Goal: Task Accomplishment & Management: Complete application form

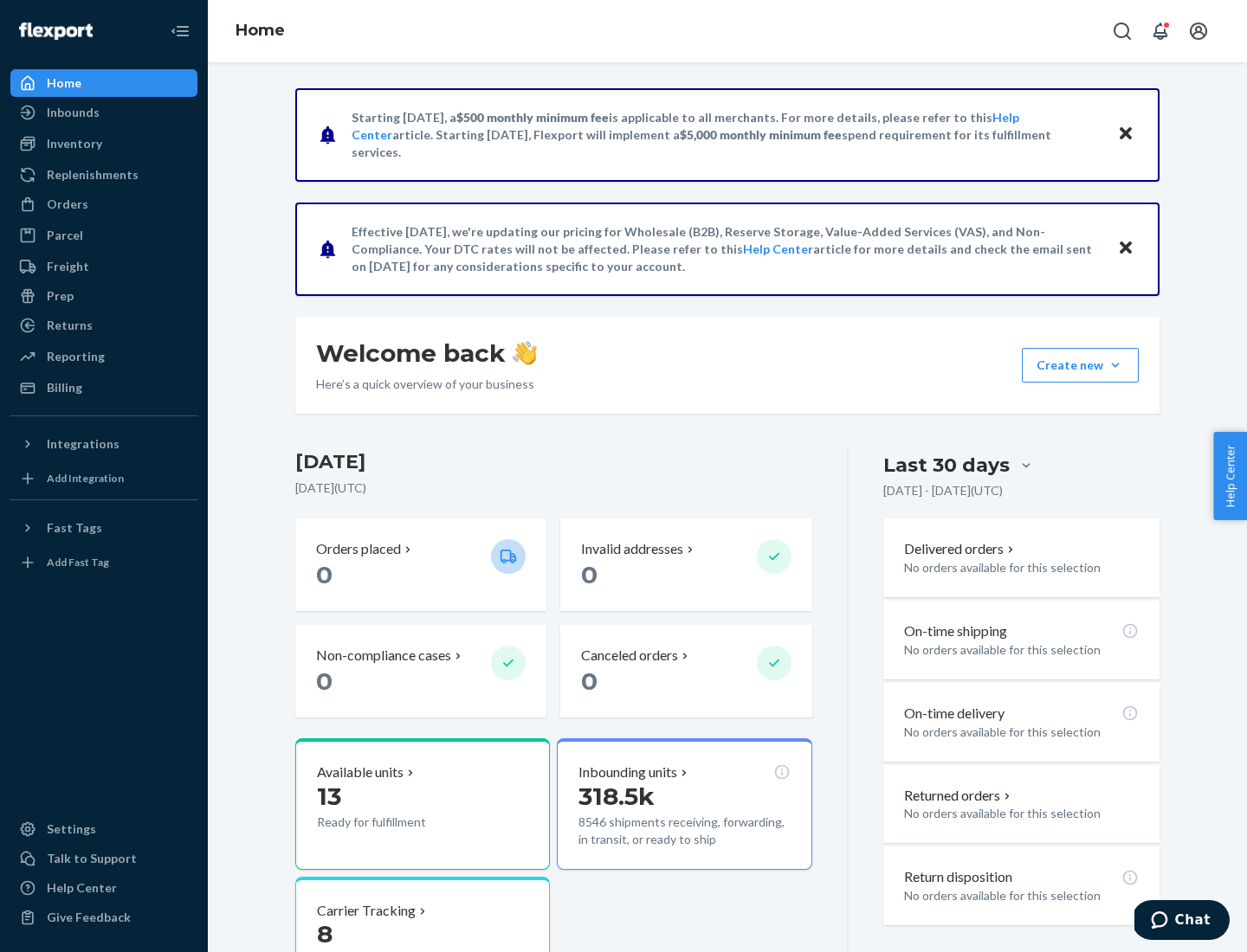
click at [1115, 366] on button "Create new Create new inbound Create new order Create new product" at bounding box center [1080, 365] width 117 height 35
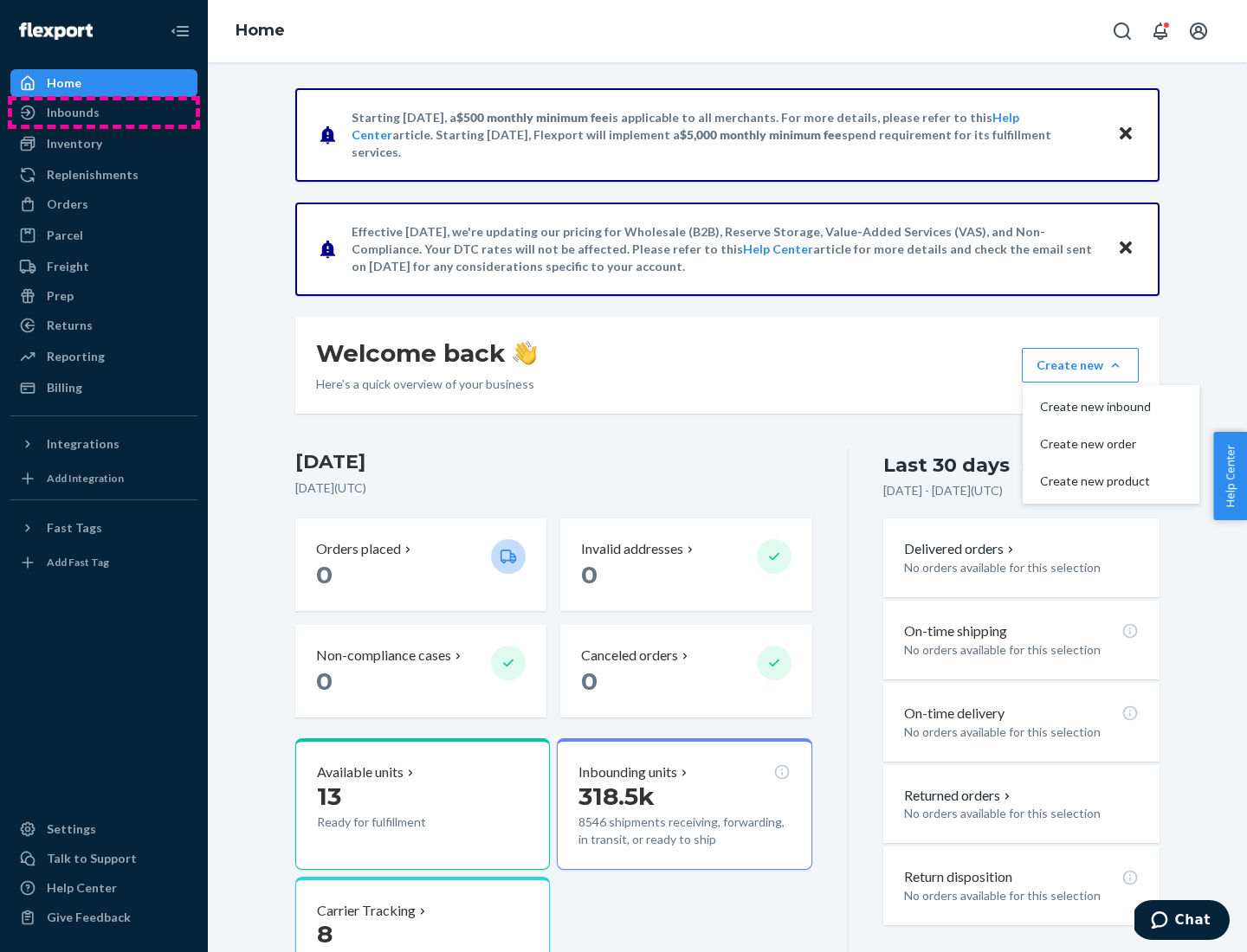
click at [104, 113] on div "Inbounds" at bounding box center [104, 113] width 183 height 24
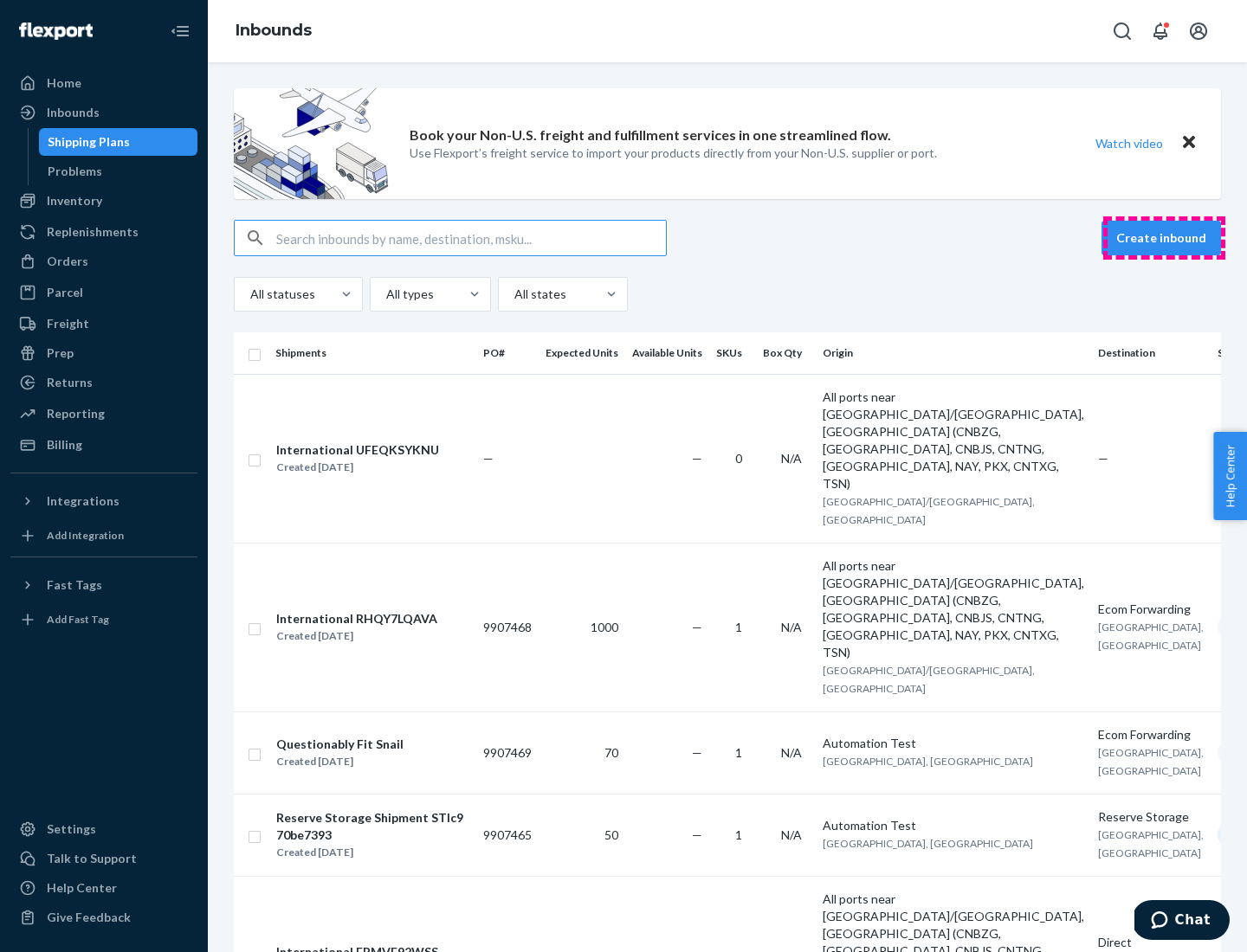
click at [1163, 238] on button "Create inbound" at bounding box center [1161, 237] width 120 height 35
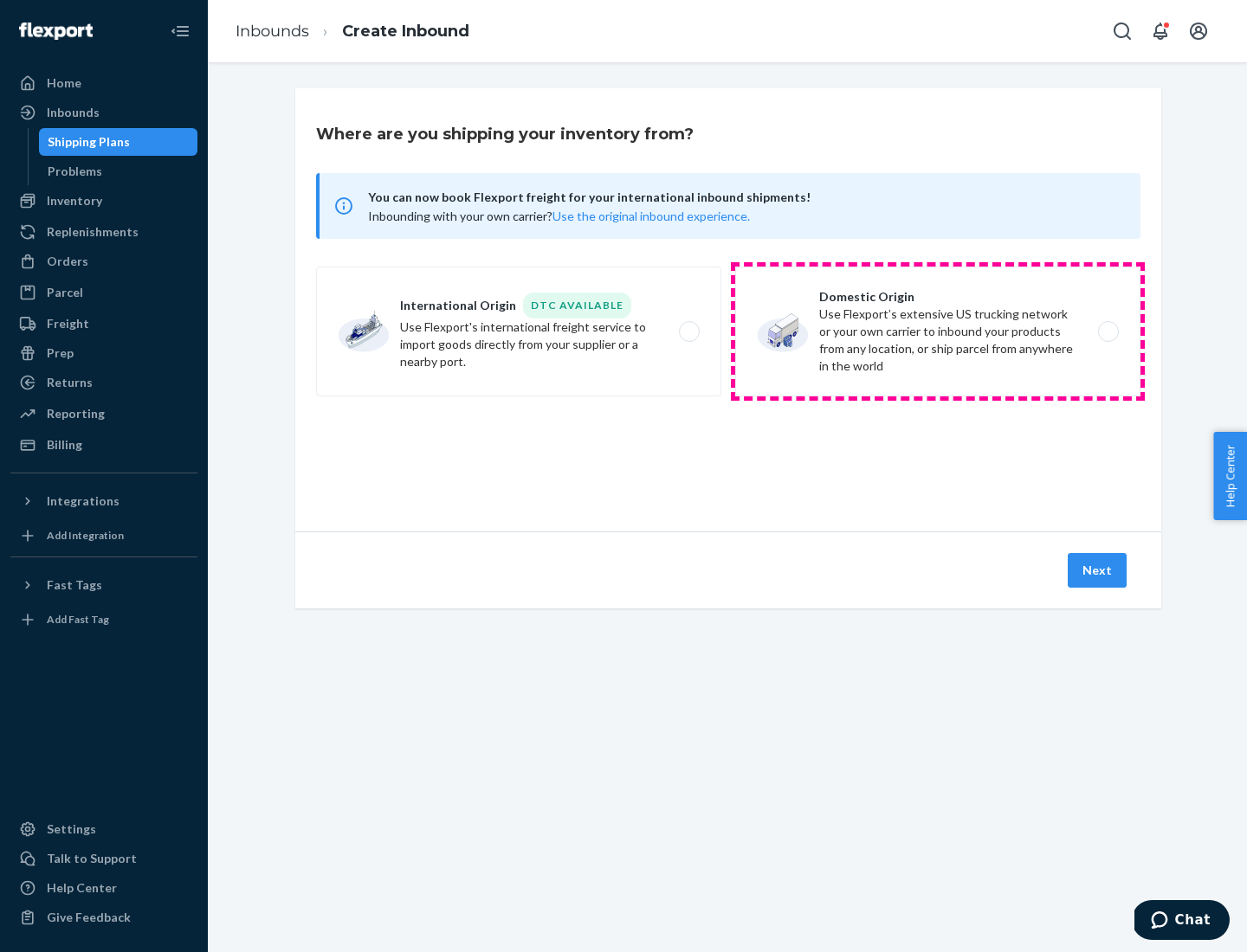
click at [938, 332] on label "Domestic Origin Use Flexport’s extensive US trucking network or your own carrie…" at bounding box center [937, 332] width 405 height 130
click at [1107, 332] on input "Domestic Origin Use Flexport’s extensive US trucking network or your own carrie…" at bounding box center [1112, 331] width 11 height 11
radio input "true"
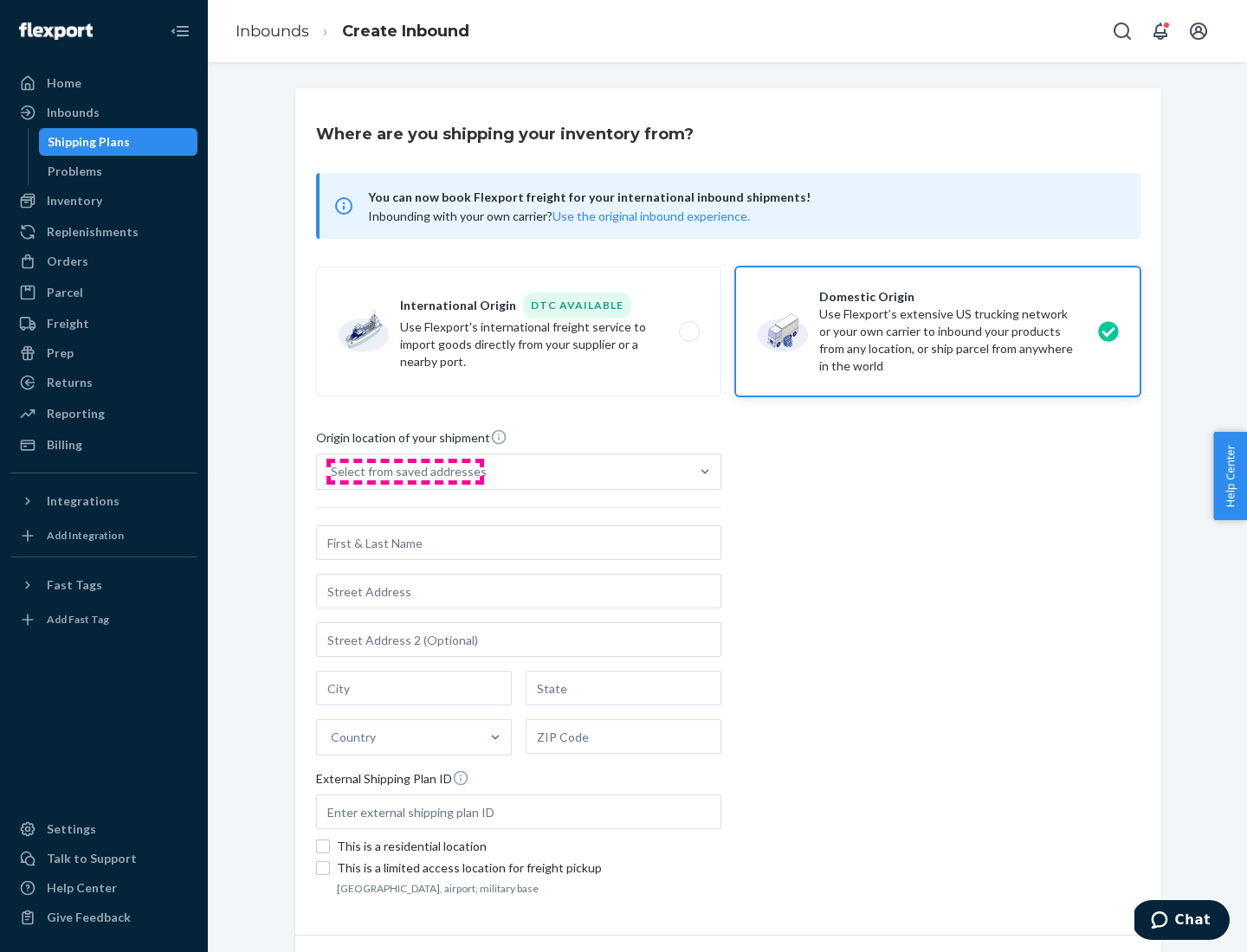
click at [405, 472] on div "Select from saved addresses" at bounding box center [409, 472] width 156 height 17
click at [333, 472] on input "Select from saved addresses" at bounding box center [332, 472] width 2 height 17
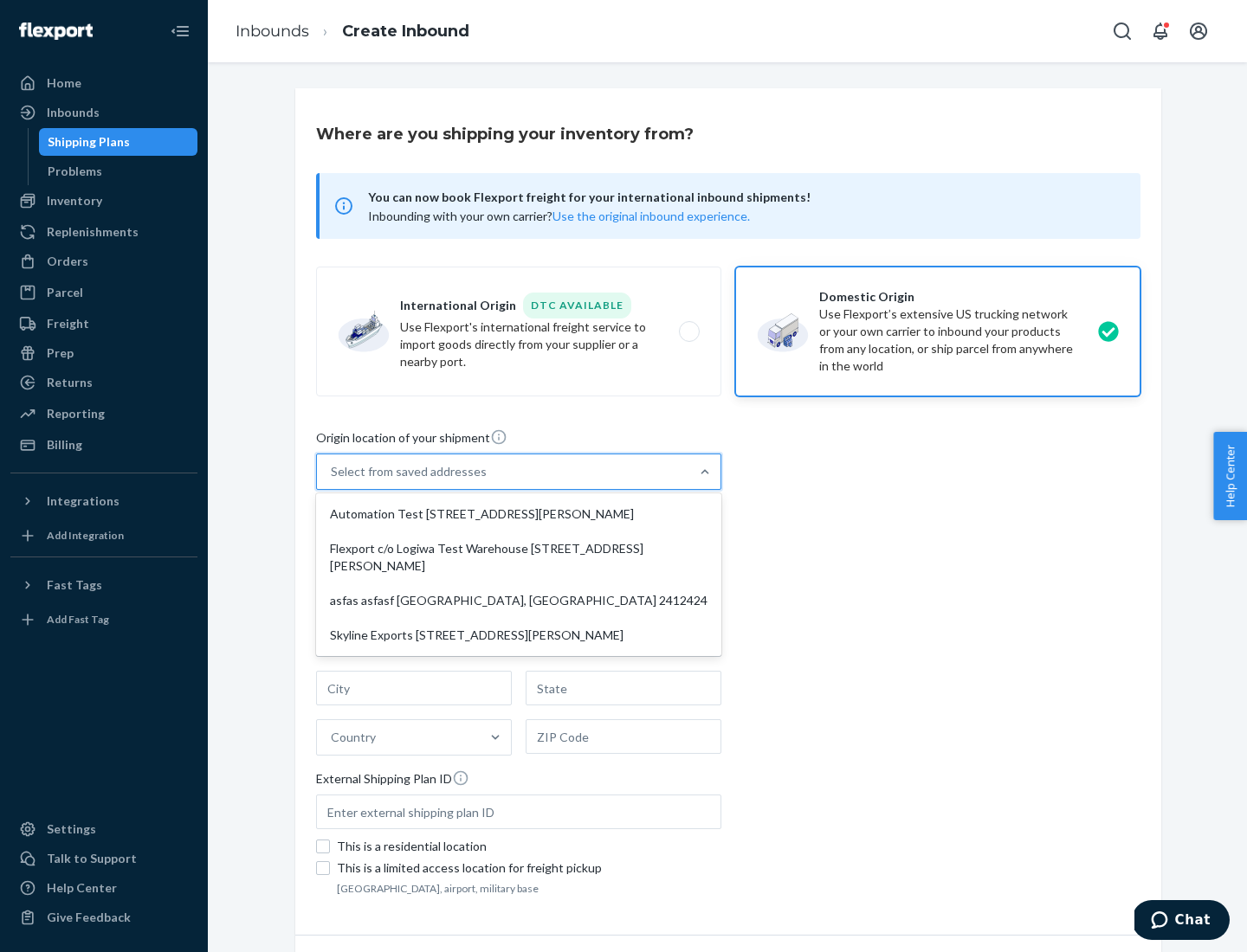
scroll to position [7, 0]
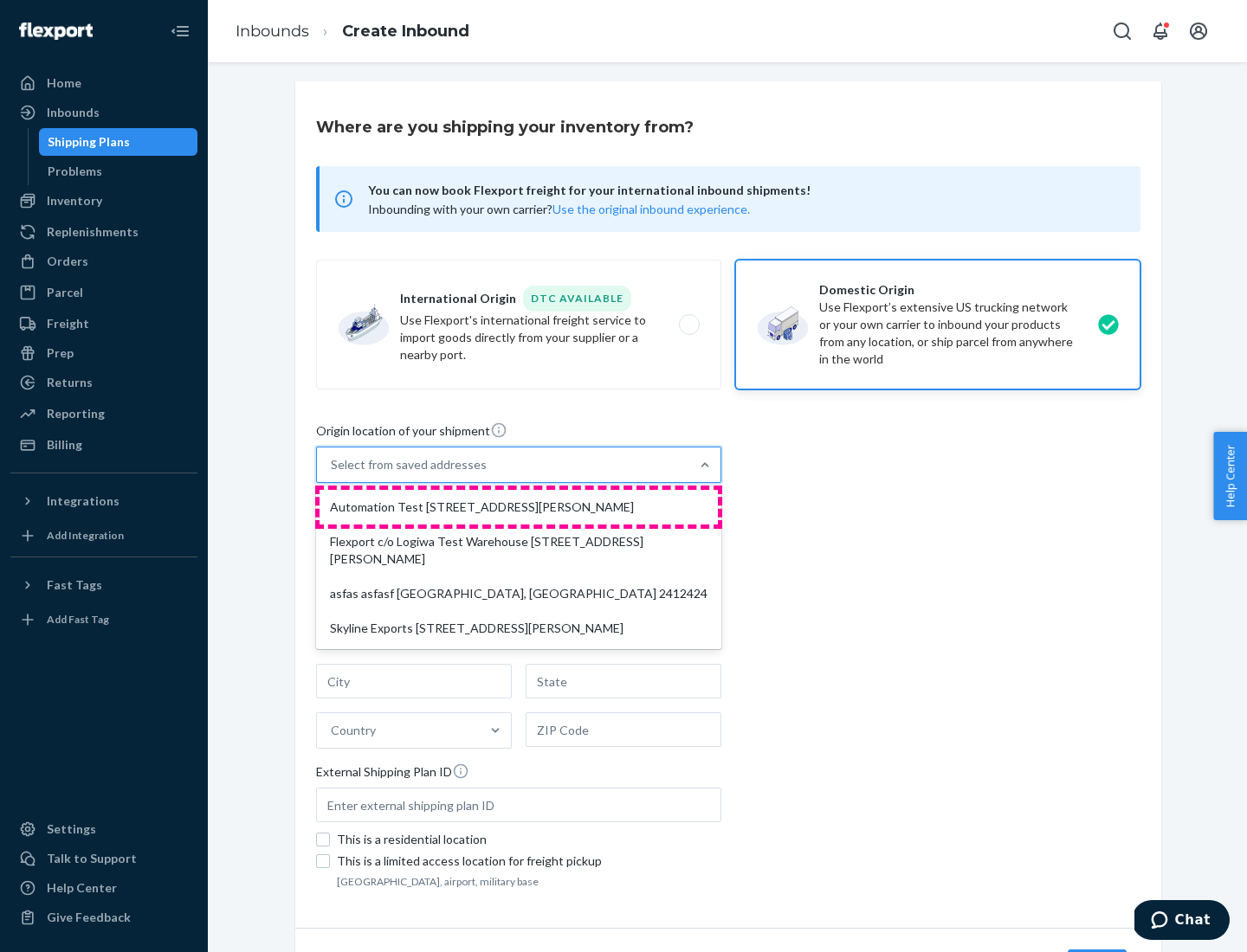
click at [518, 507] on div "Automation Test [STREET_ADDRESS][PERSON_NAME]" at bounding box center [518, 507] width 399 height 35
click at [333, 474] on input "option Automation Test [STREET_ADDRESS][PERSON_NAME] focused, 1 of 4. 4 results…" at bounding box center [332, 465] width 2 height 17
type input "Automation Test"
type input "9th Floor"
type input "[GEOGRAPHIC_DATA]"
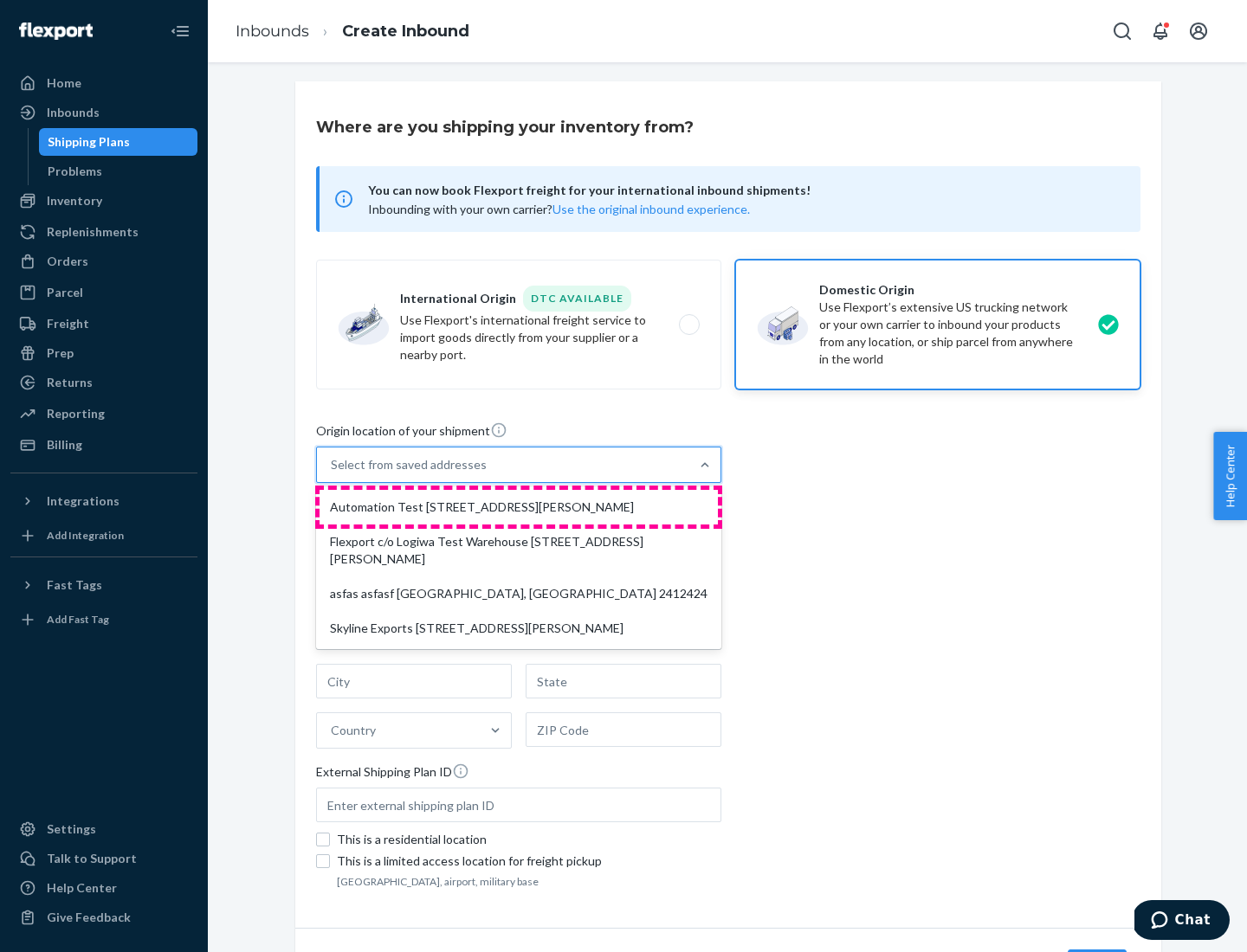
type input "CA"
type input "94104"
type input "[STREET_ADDRESS][PERSON_NAME]"
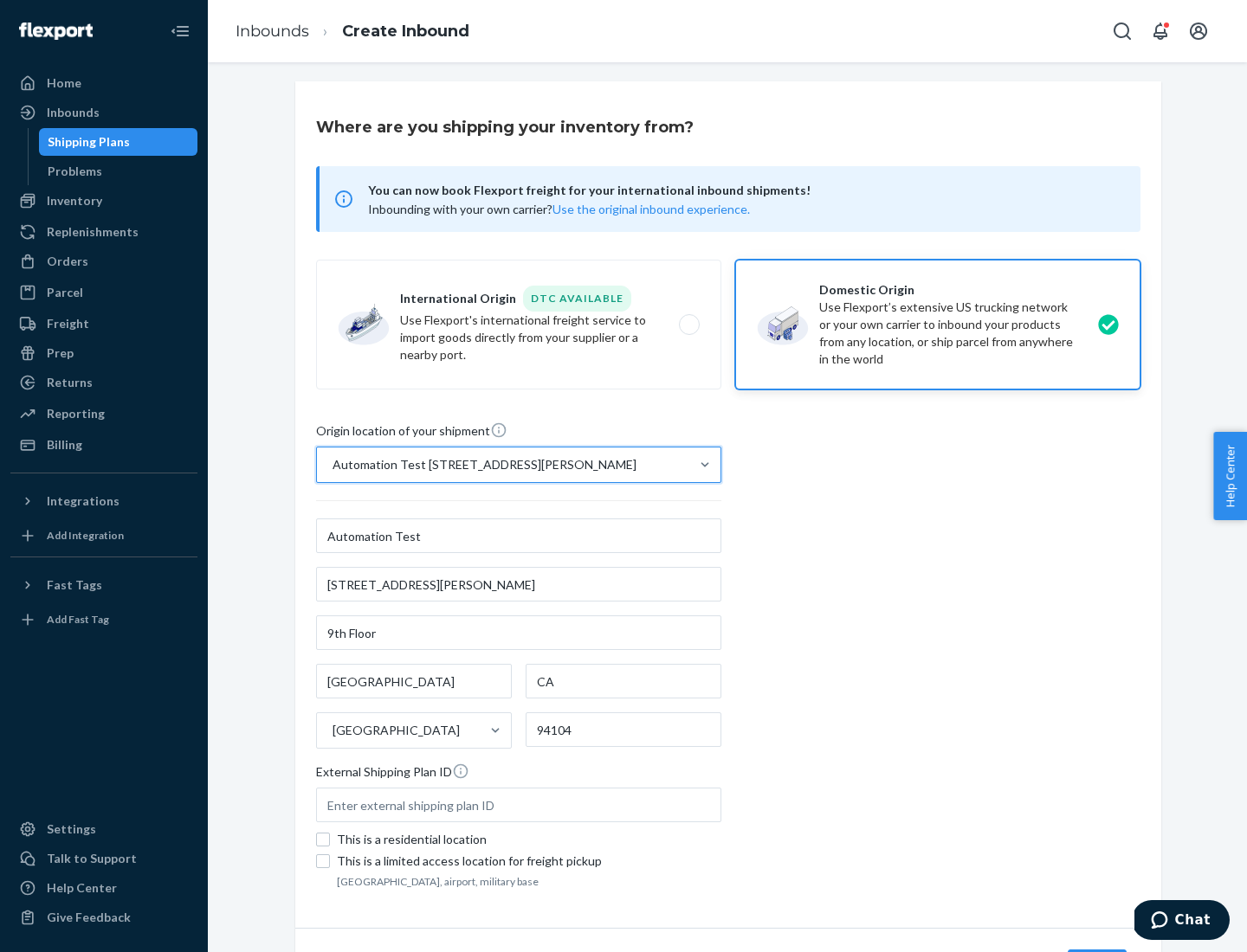
scroll to position [102, 0]
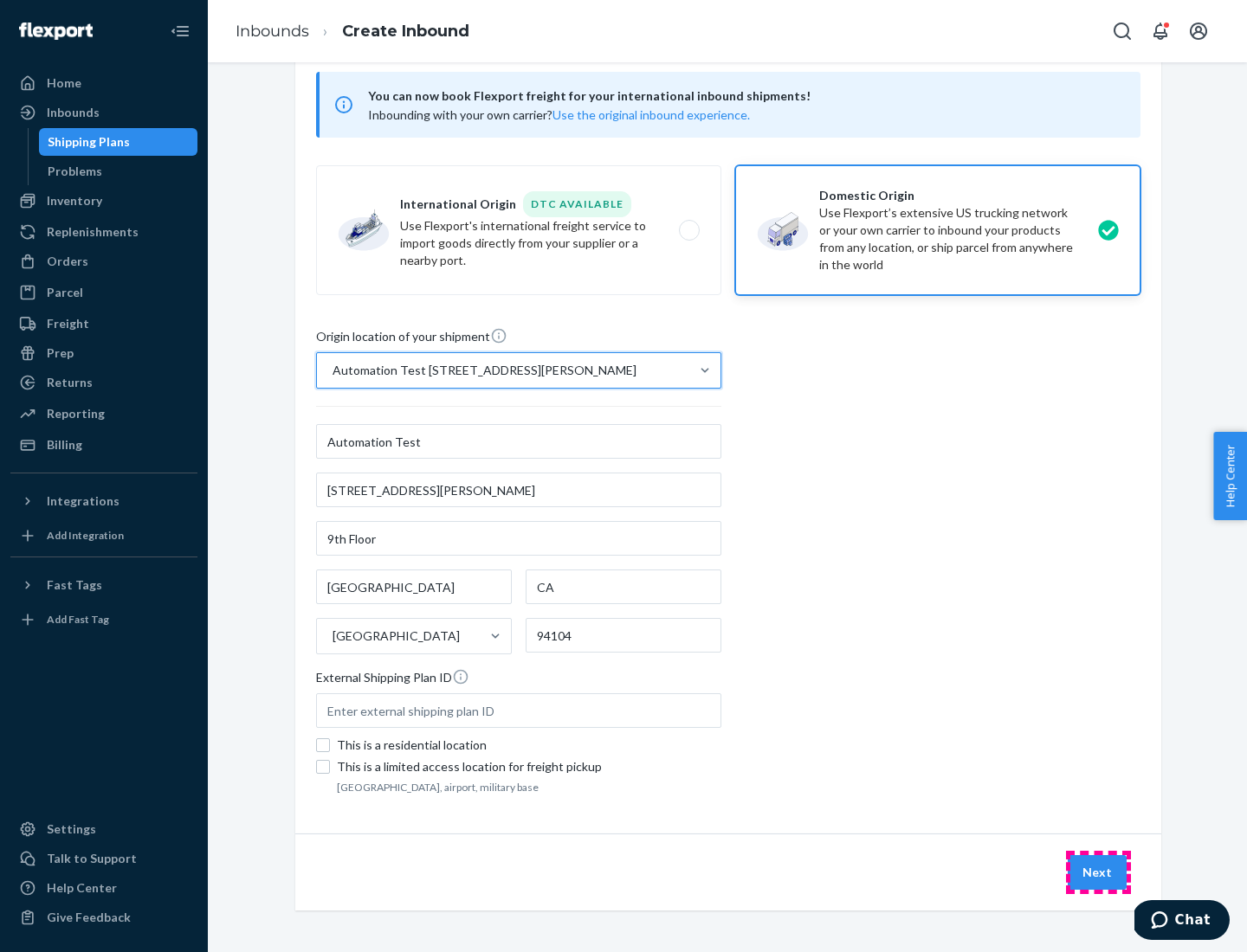
click at [1097, 872] on button "Next" at bounding box center [1096, 872] width 59 height 35
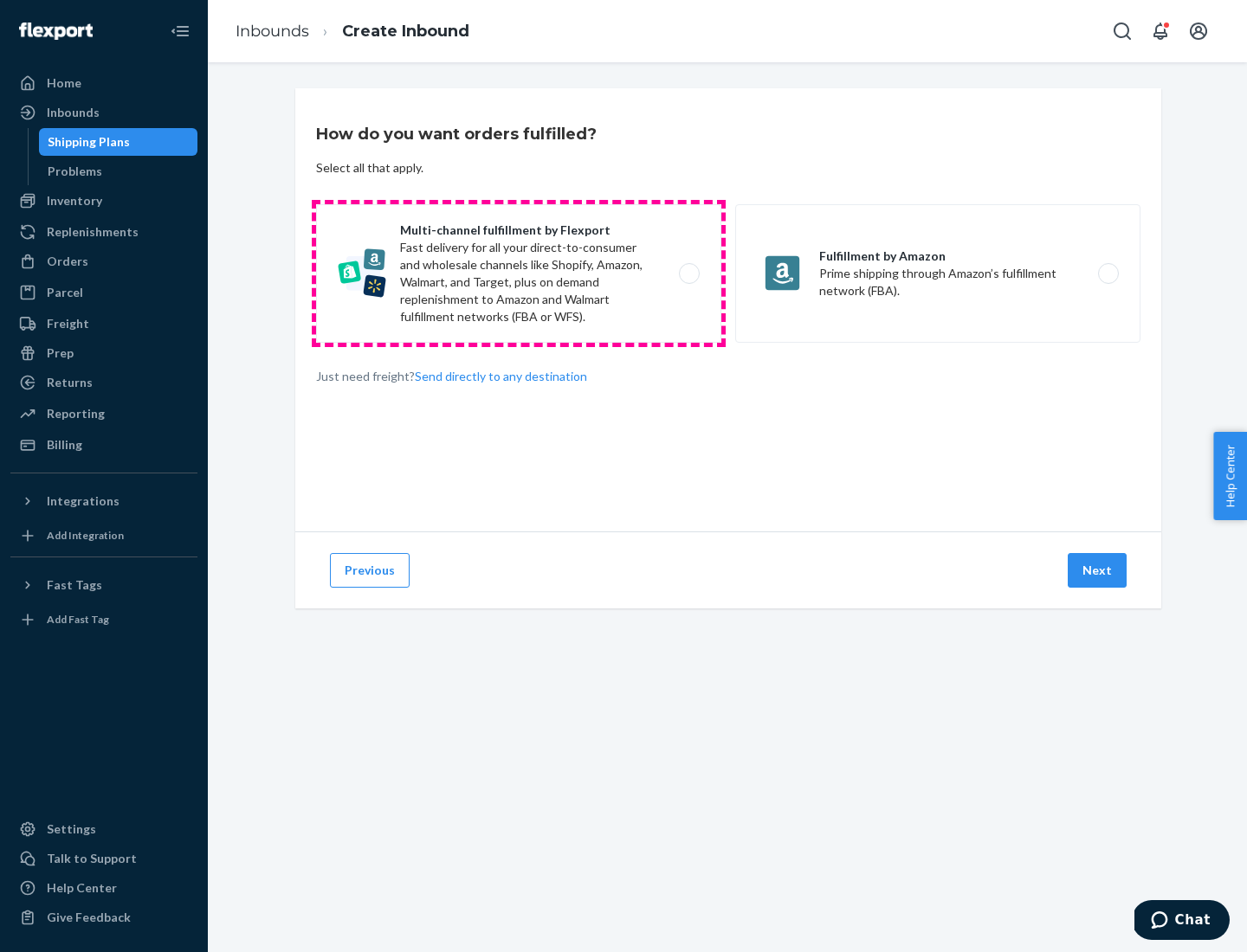
click at [518, 273] on label "Multi-channel fulfillment by Flexport Fast delivery for all your direct-to-cons…" at bounding box center [518, 273] width 405 height 139
click at [688, 273] on input "Multi-channel fulfillment by Flexport Fast delivery for all your direct-to-cons…" at bounding box center [693, 273] width 11 height 11
radio input "true"
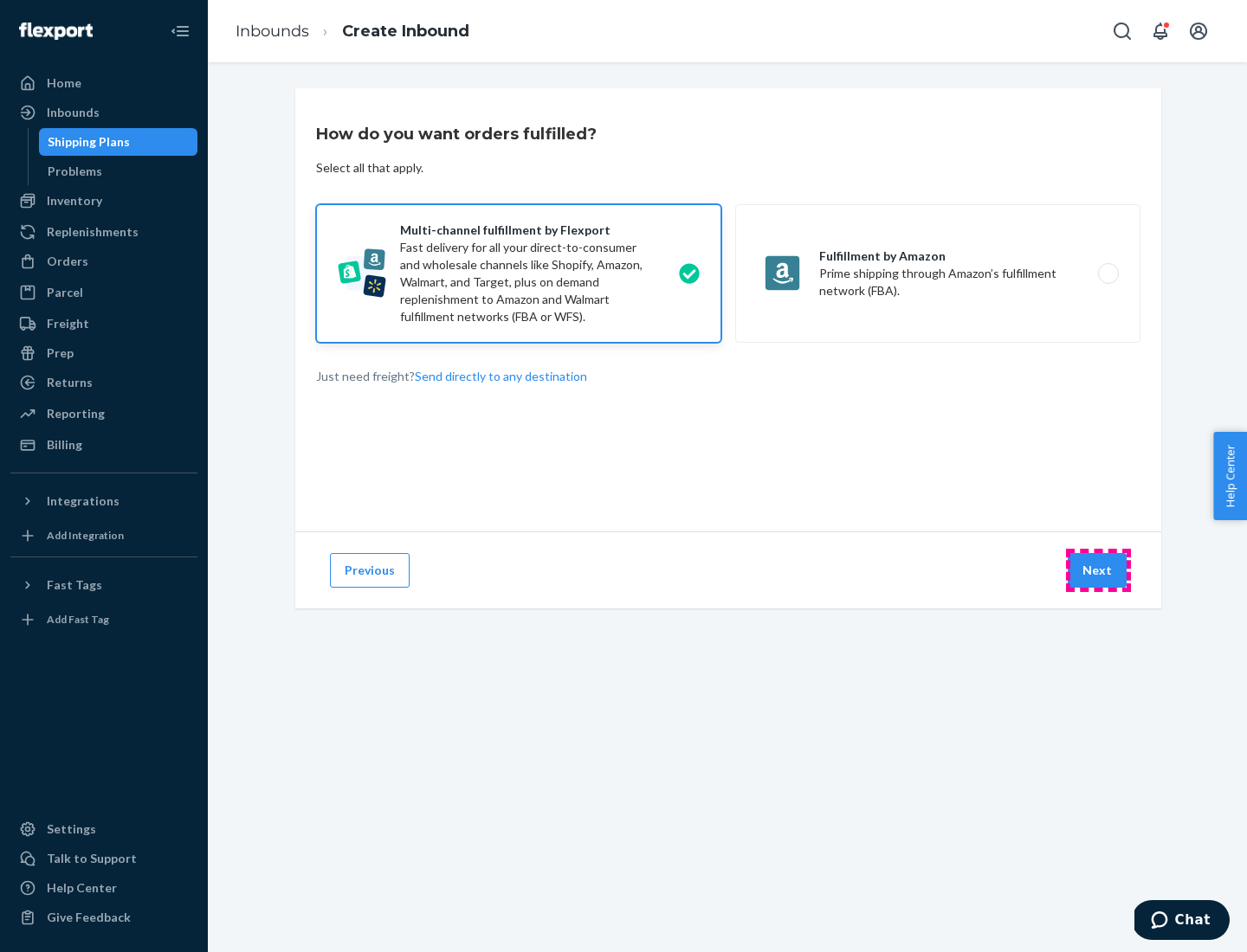
click at [1097, 570] on button "Next" at bounding box center [1096, 570] width 59 height 35
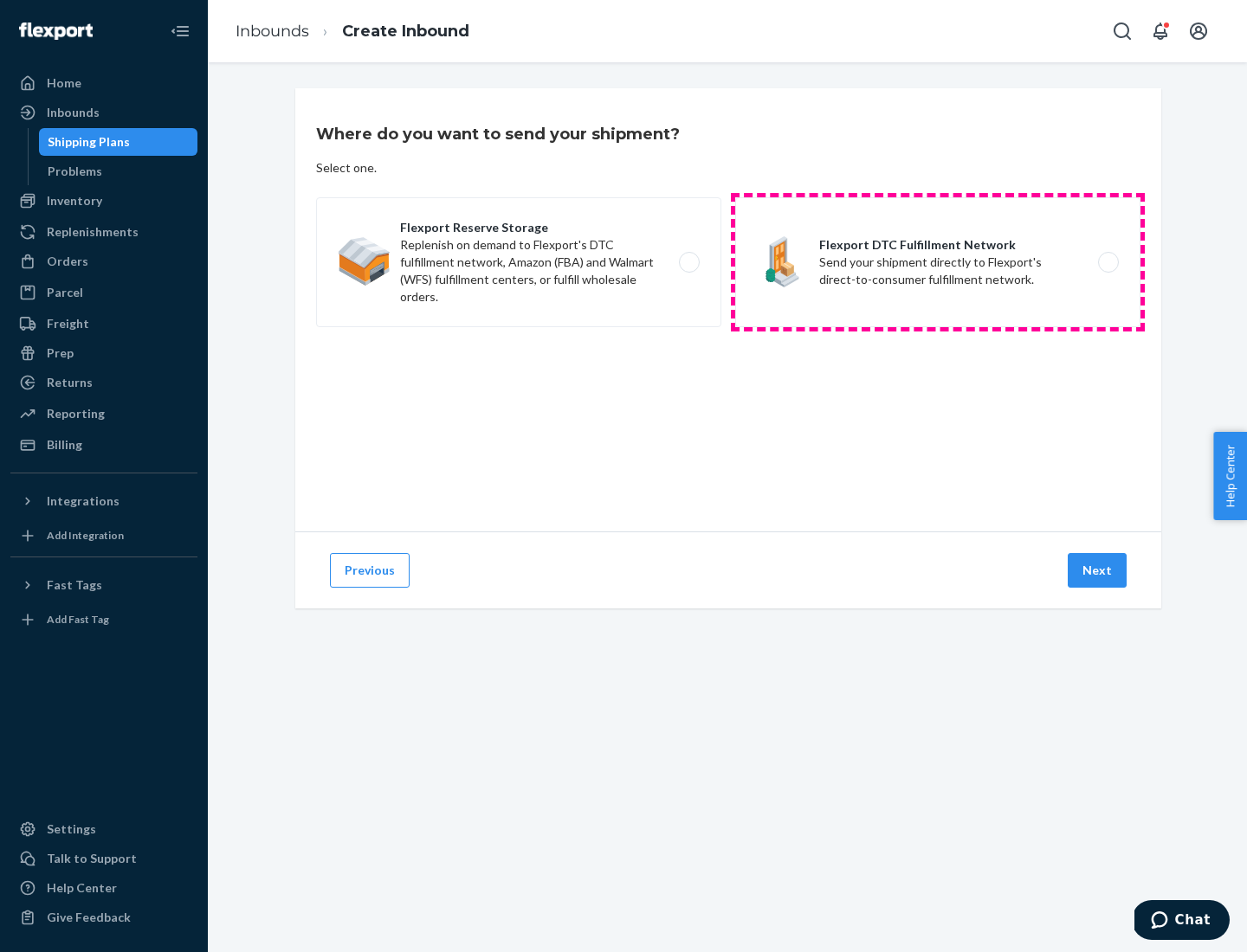
click at [938, 262] on label "Flexport DTC Fulfillment Network Send your shipment directly to Flexport's dire…" at bounding box center [937, 262] width 405 height 130
click at [1107, 262] on input "Flexport DTC Fulfillment Network Send your shipment directly to Flexport's dire…" at bounding box center [1112, 262] width 11 height 11
radio input "true"
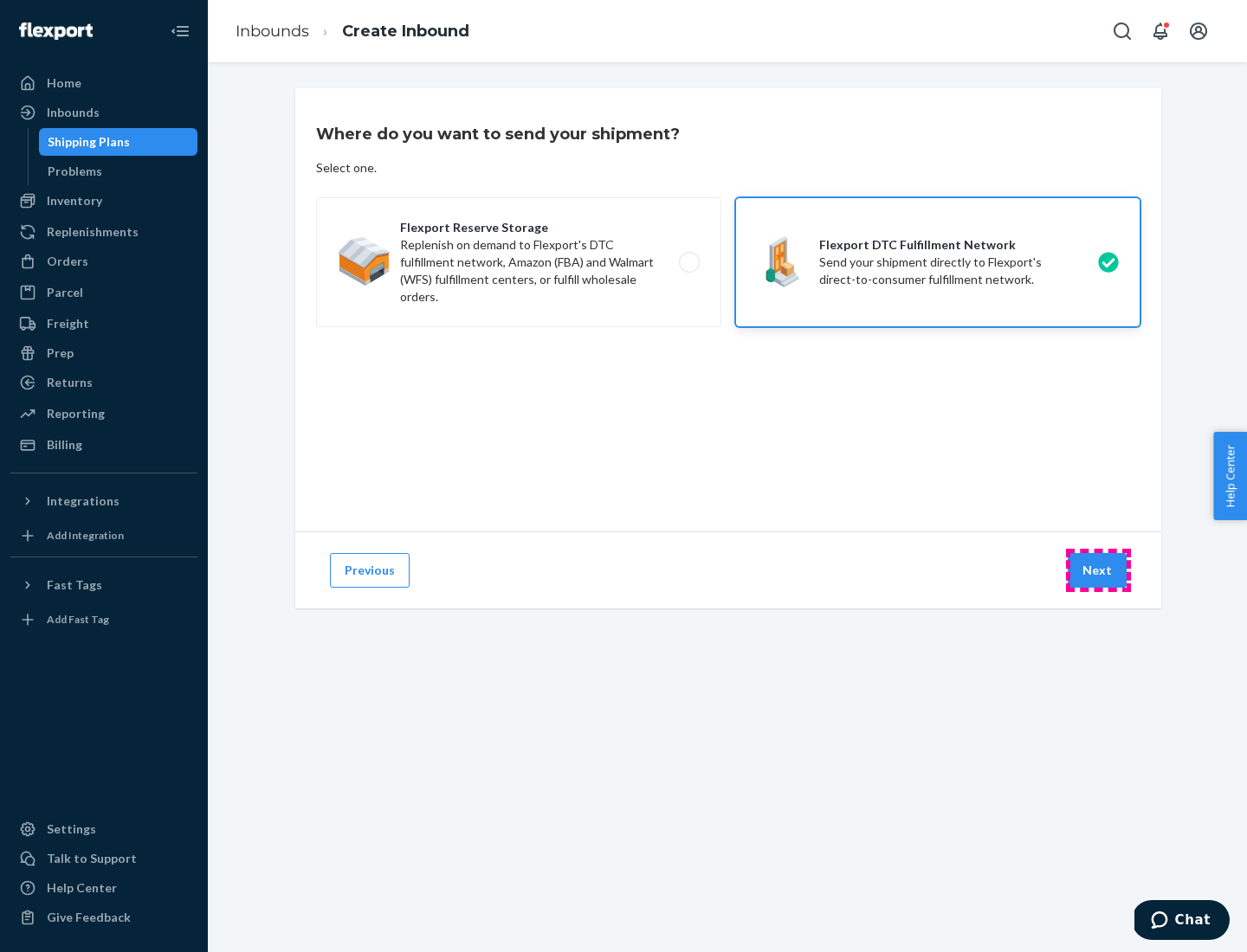
click at [1097, 570] on button "Next" at bounding box center [1096, 570] width 59 height 35
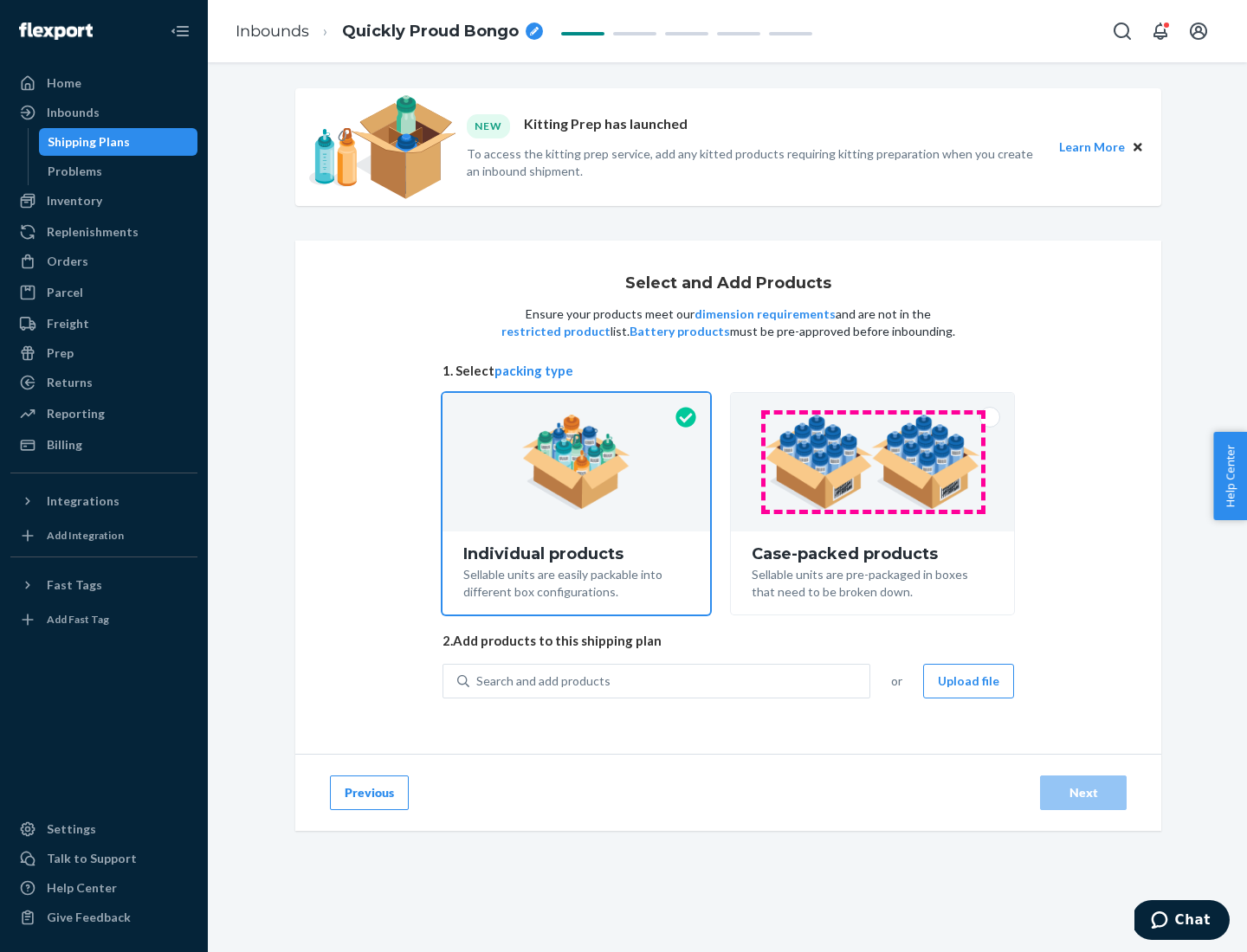
click at [872, 463] on img at bounding box center [872, 463] width 215 height 96
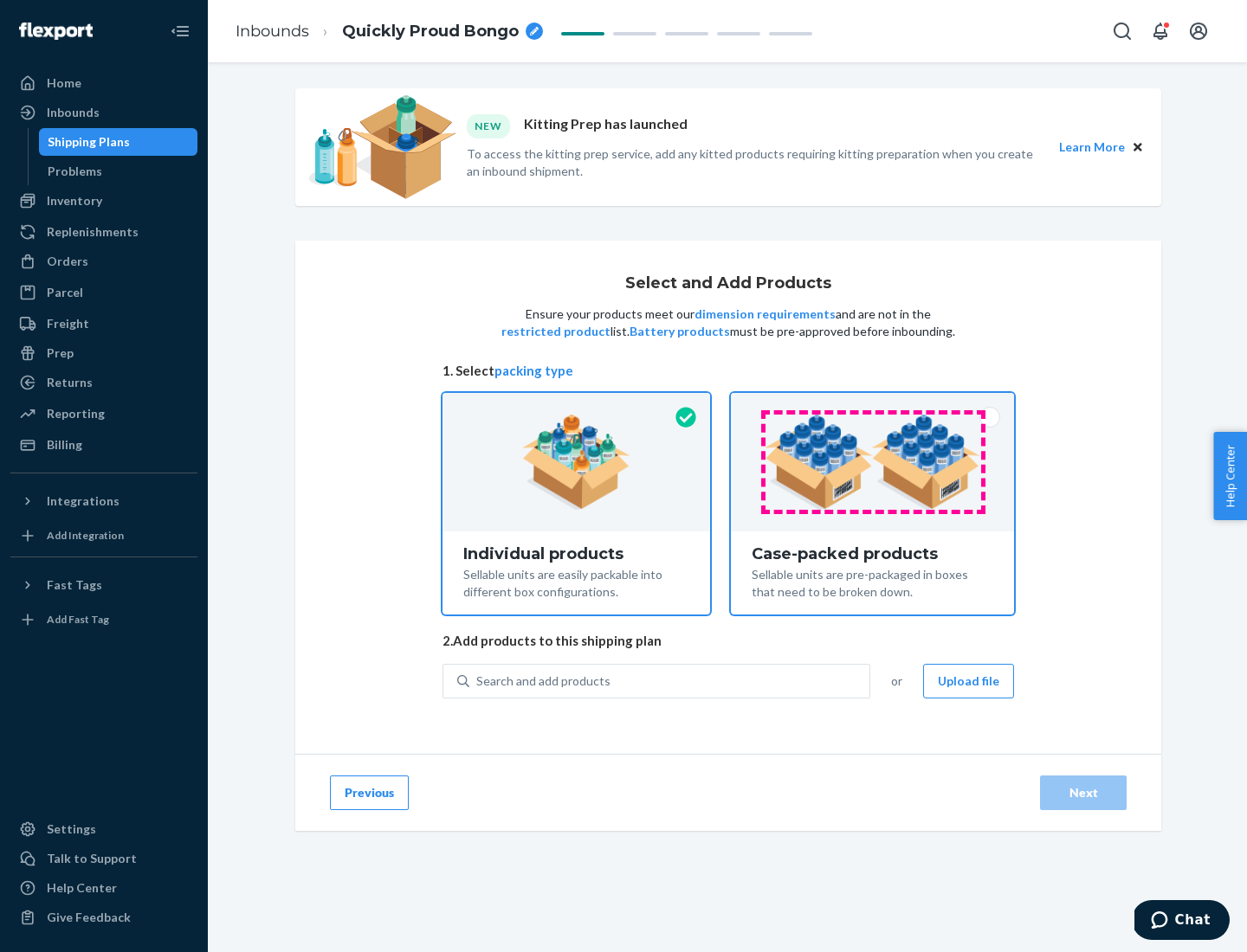
click at [872, 405] on input "Case-packed products Sellable units are pre-packaged in boxes that need to be b…" at bounding box center [871, 398] width 11 height 11
radio input "true"
radio input "false"
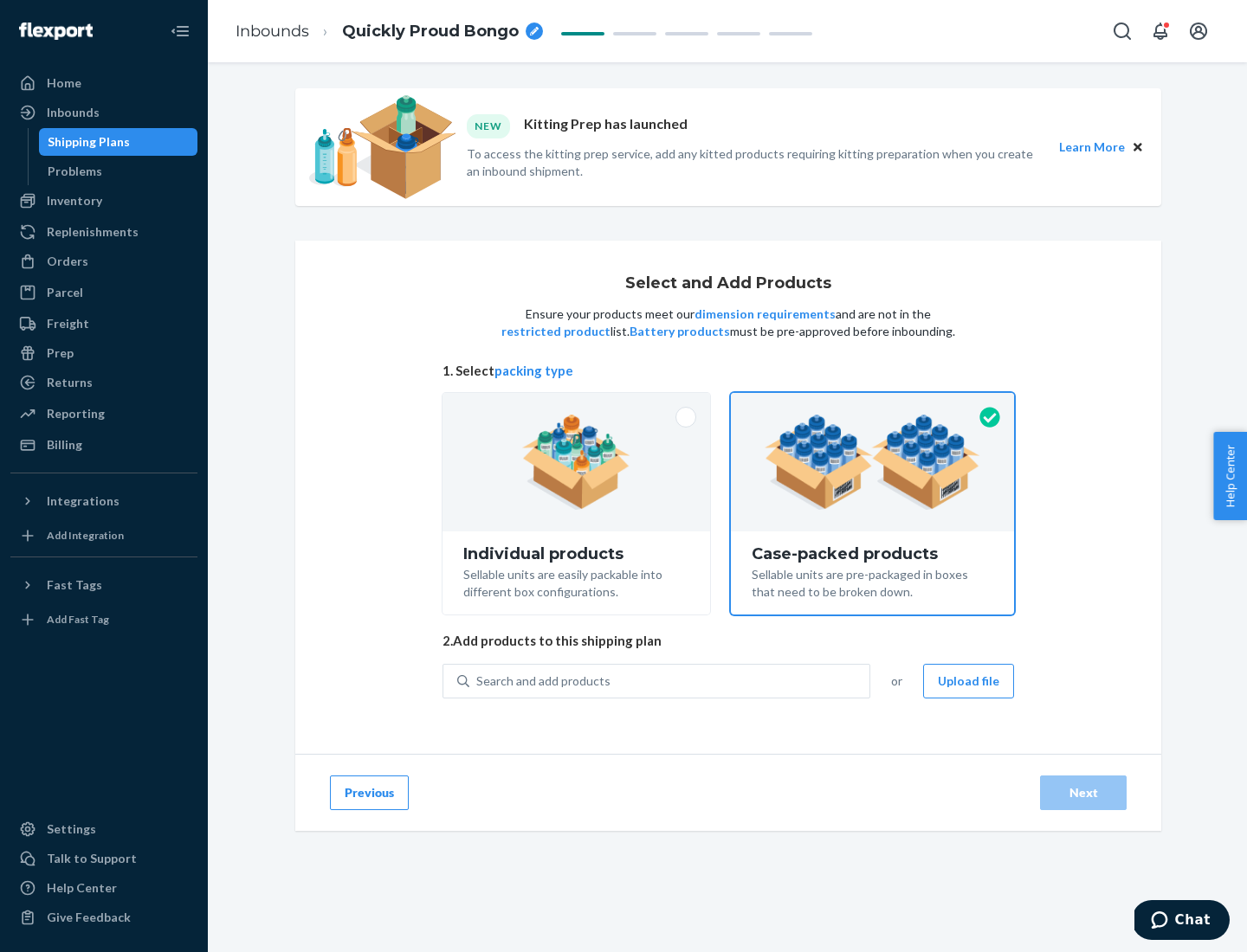
click at [670, 681] on div "Search and add products" at bounding box center [669, 681] width 400 height 31
click at [477, 681] on input "Search and add products" at bounding box center [477, 681] width 2 height 17
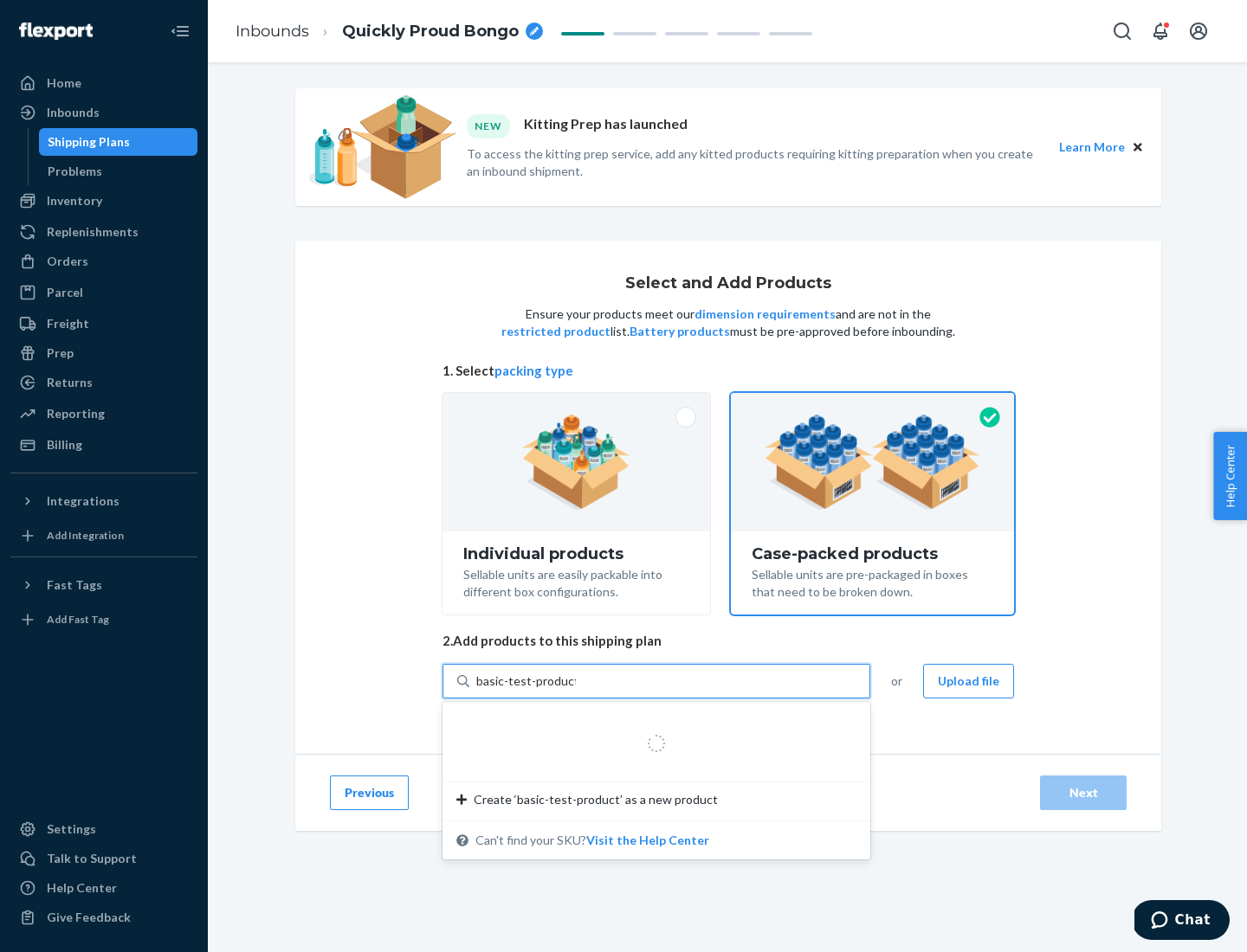
type input "basic-test-product-1"
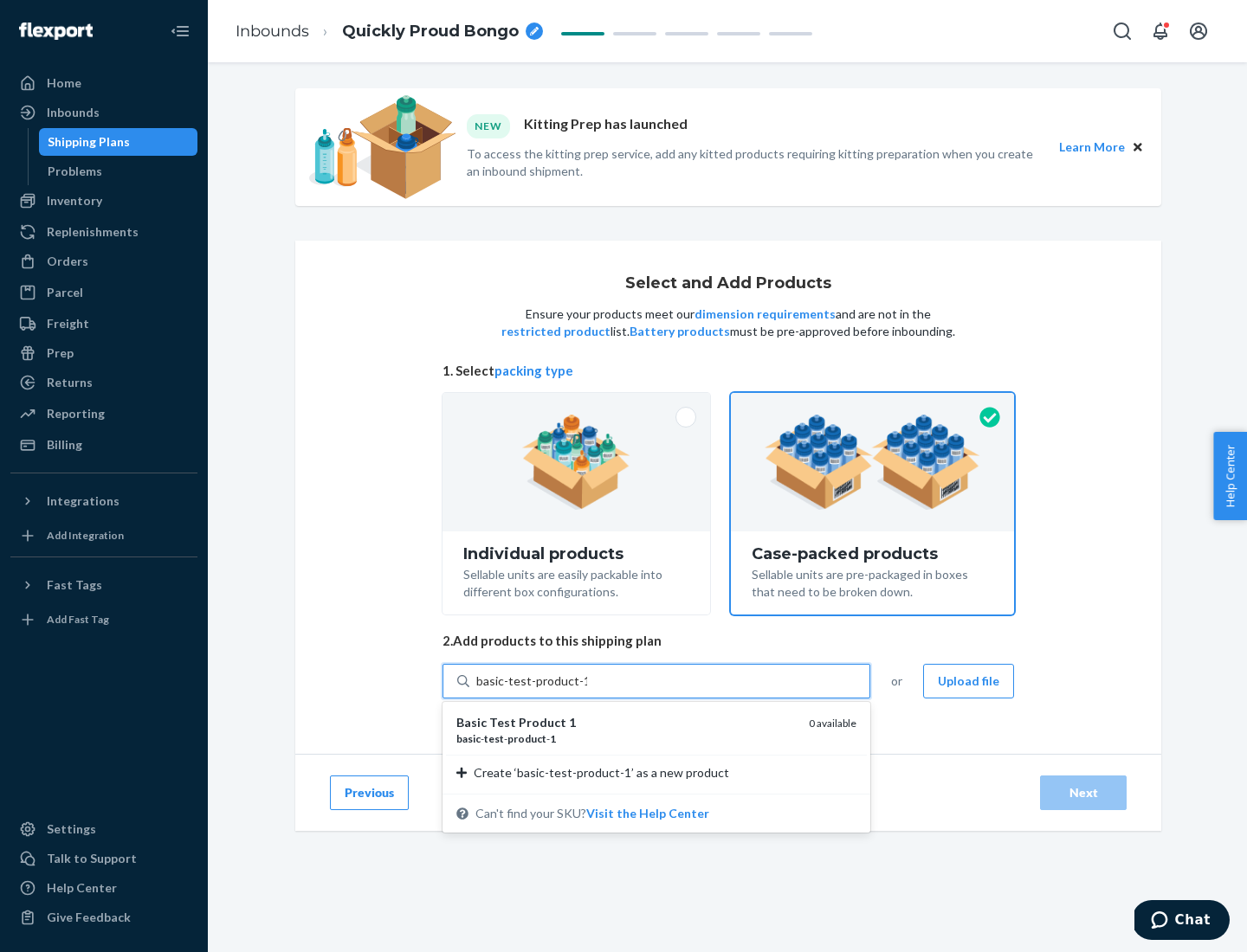
click at [626, 739] on div "basic - test - product - 1" at bounding box center [626, 739] width 339 height 15
click at [587, 690] on input "basic-test-product-1" at bounding box center [531, 681] width 111 height 17
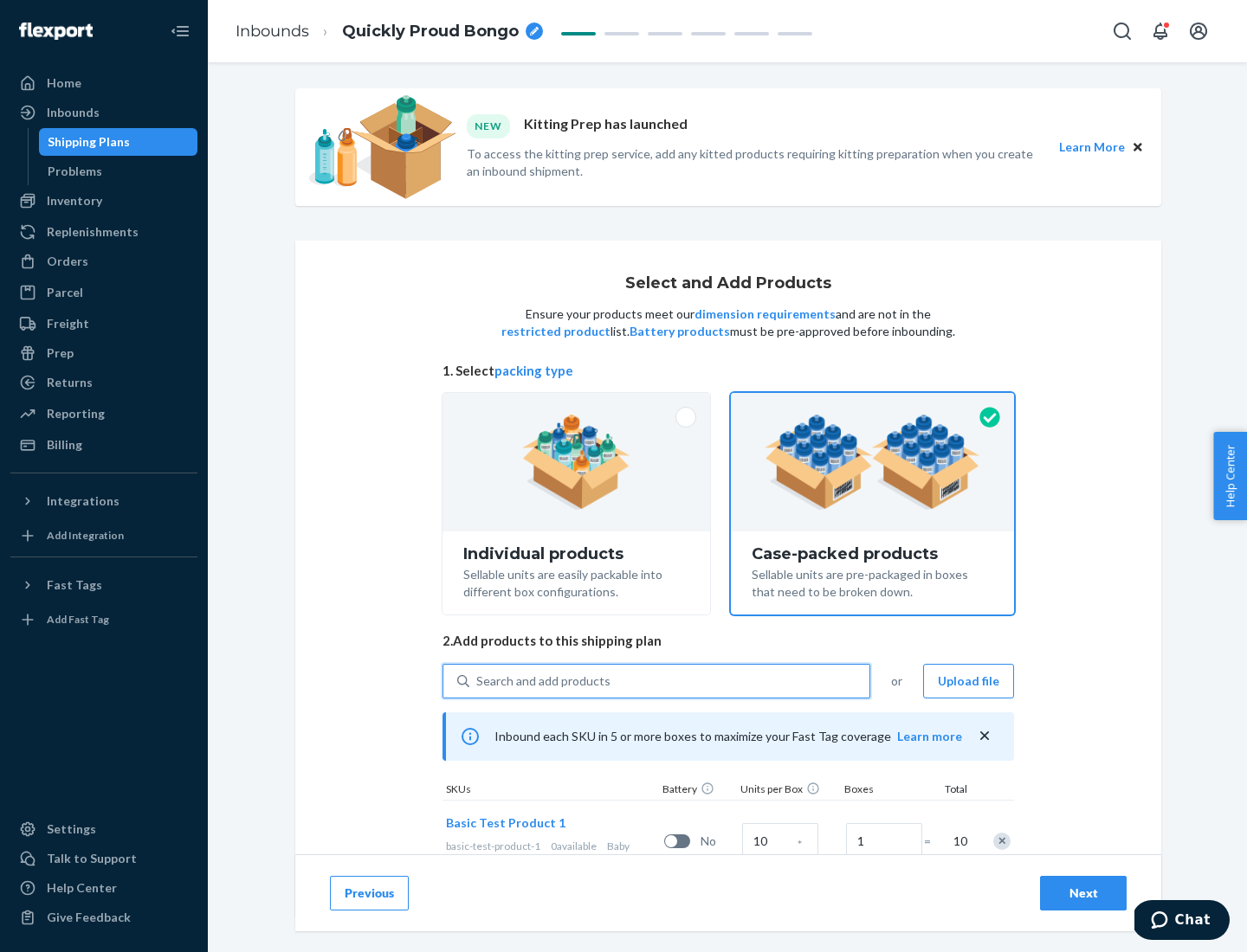
scroll to position [63, 0]
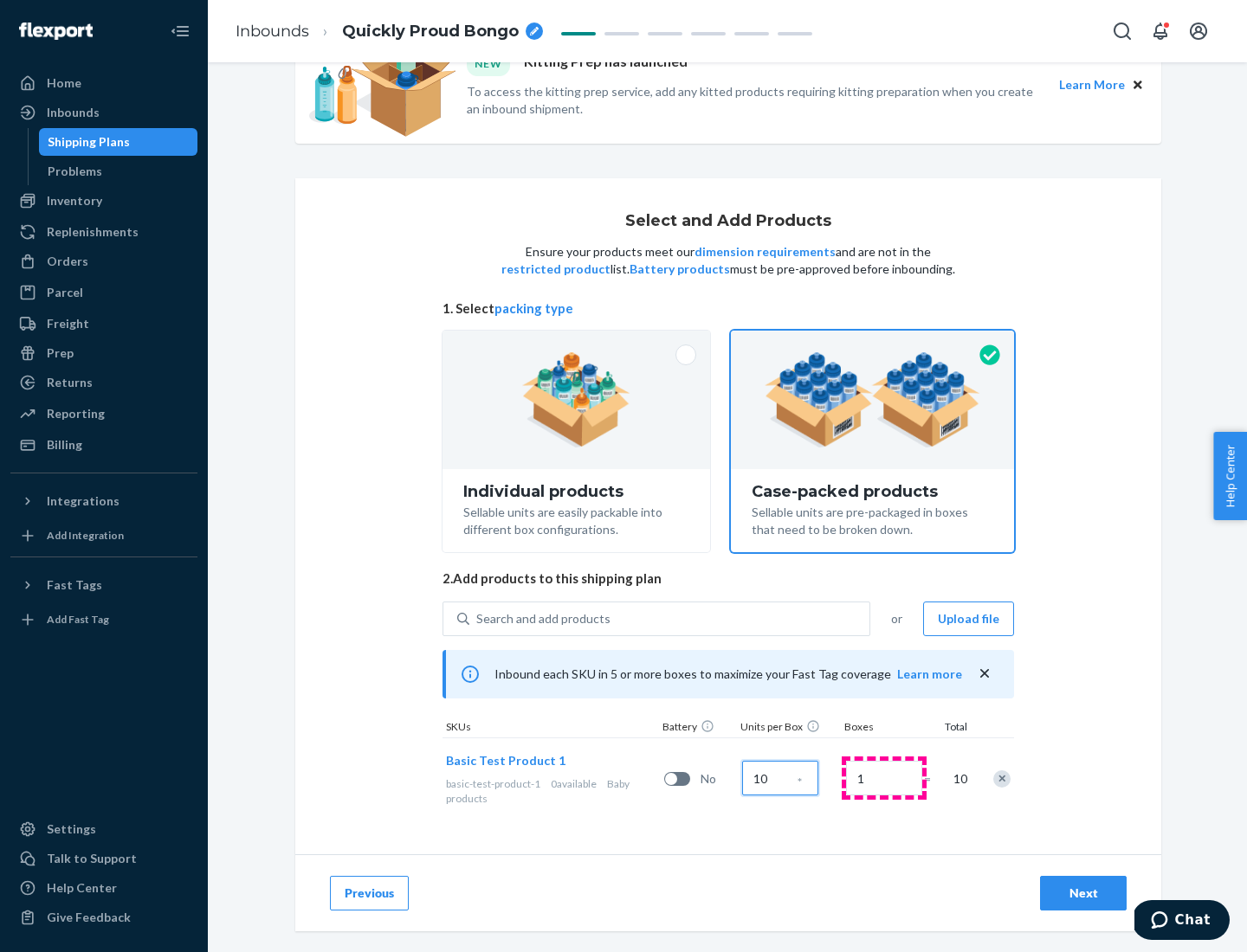
type input "10"
type input "7"
click at [1084, 893] on div "Next" at bounding box center [1083, 893] width 57 height 17
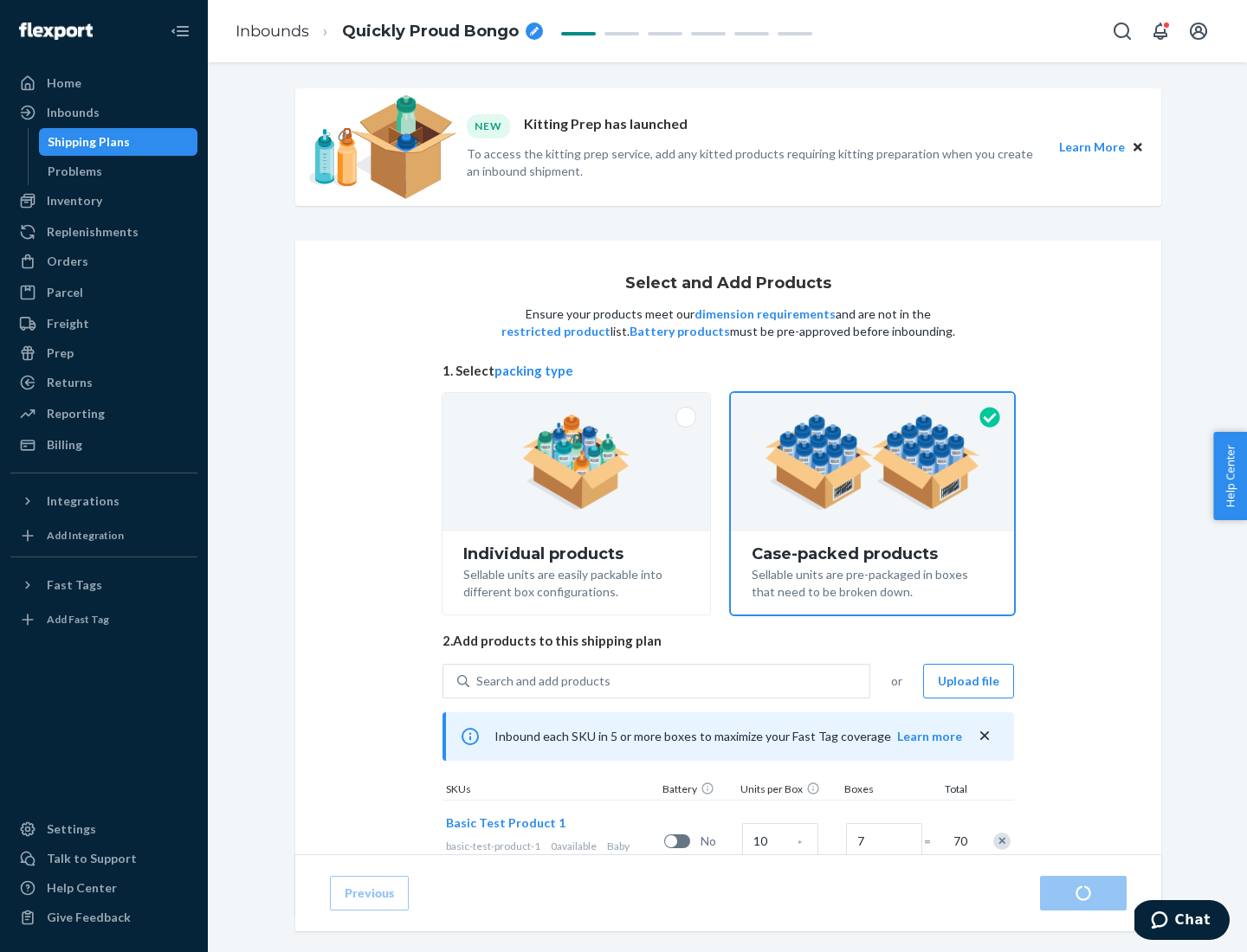
radio input "true"
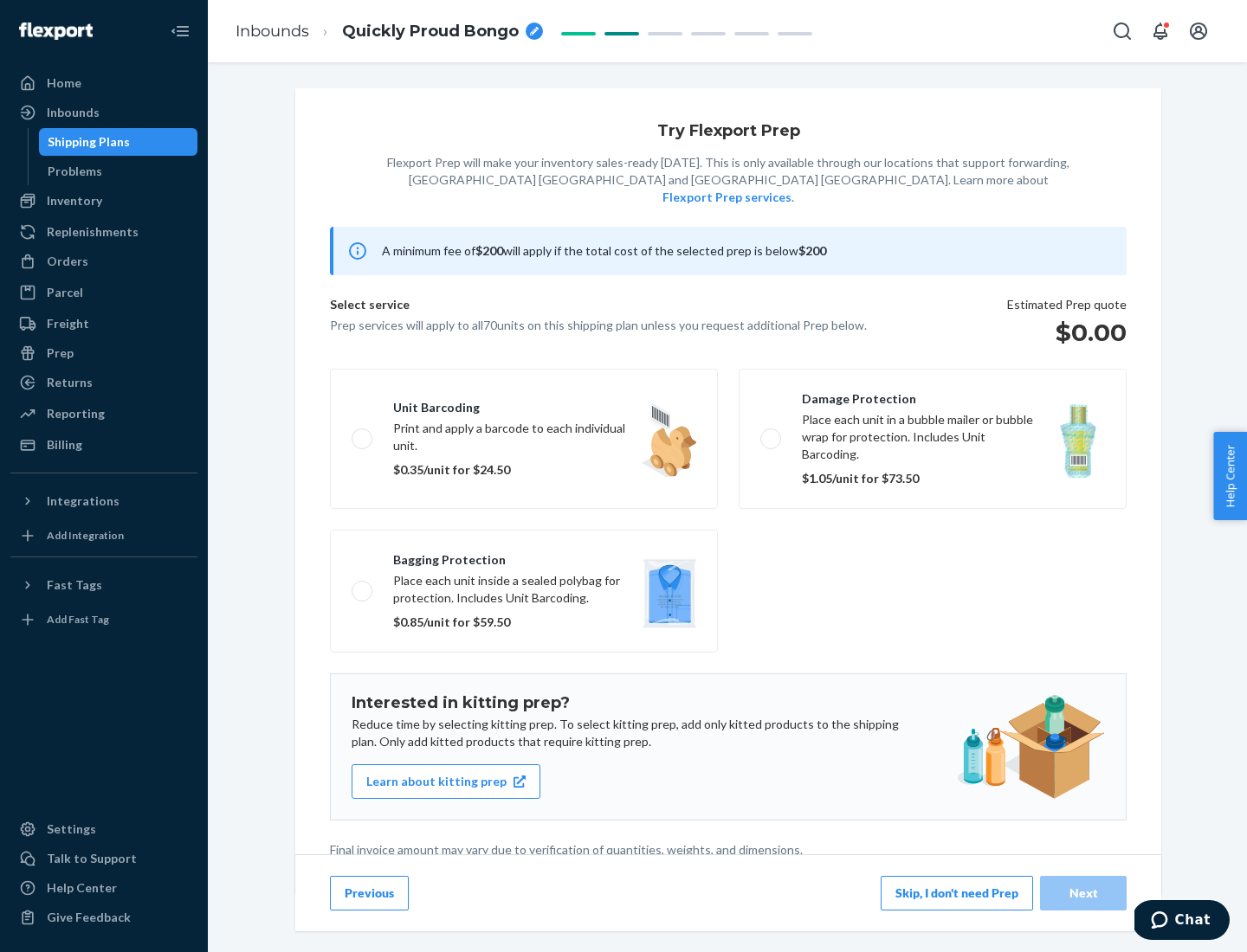
scroll to position [4, 0]
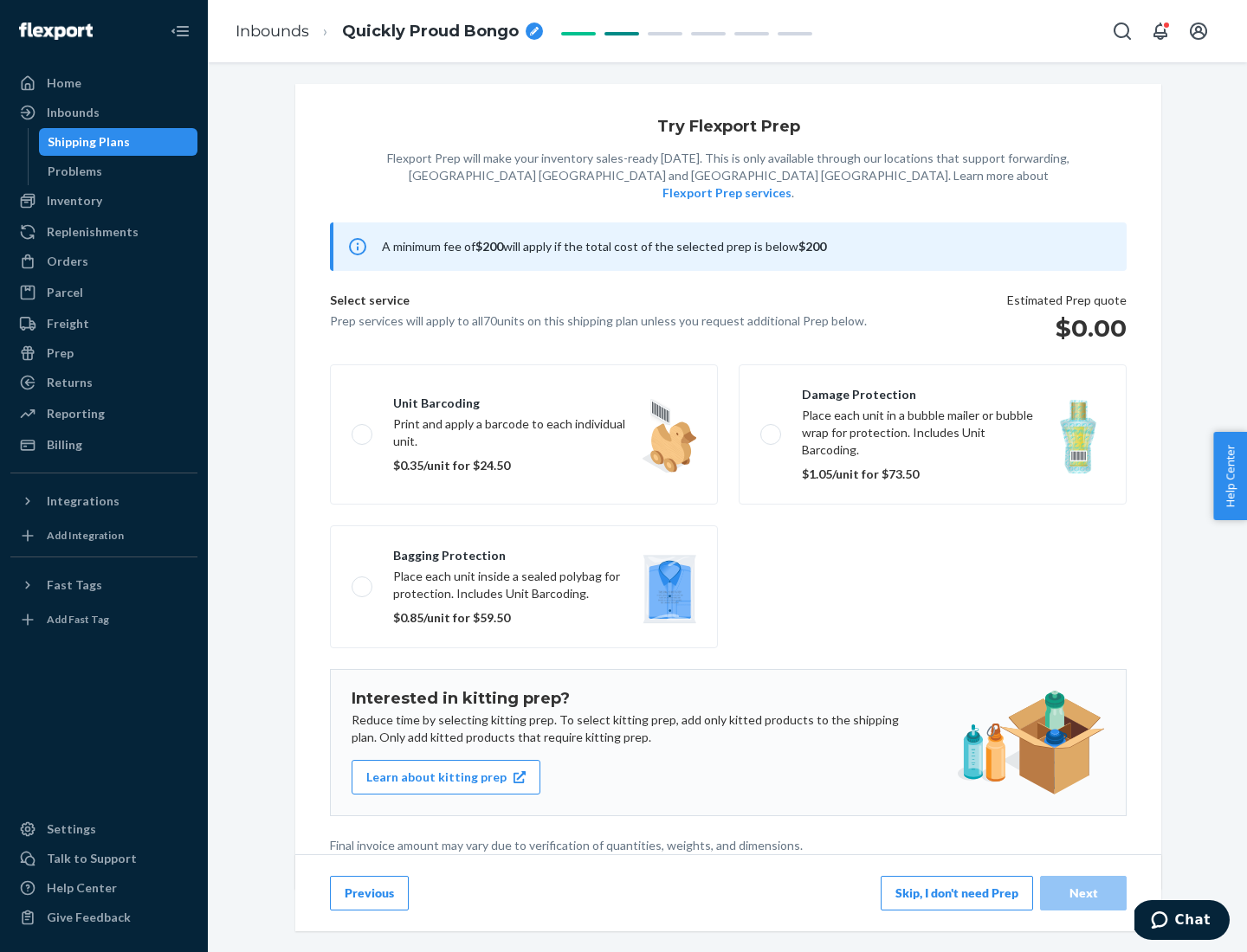
click at [523, 551] on label "Bagging protection Place each unit inside a sealed polybag for protection. Incl…" at bounding box center [523, 586] width 388 height 123
click at [363, 581] on input "Bagging protection Place each unit inside a sealed polybag for protection. Incl…" at bounding box center [357, 586] width 11 height 11
checkbox input "true"
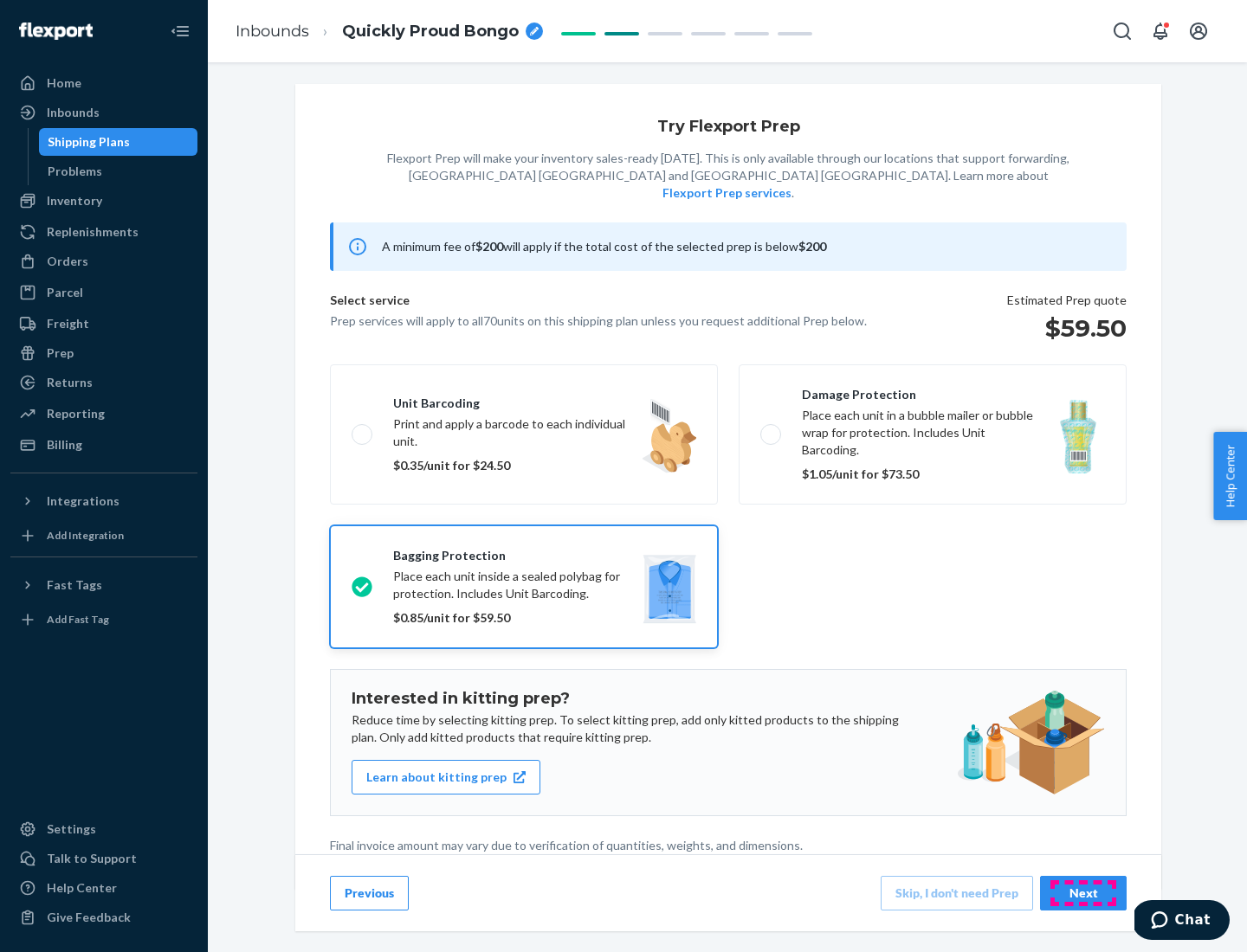
click at [1084, 892] on div "Next" at bounding box center [1083, 893] width 57 height 17
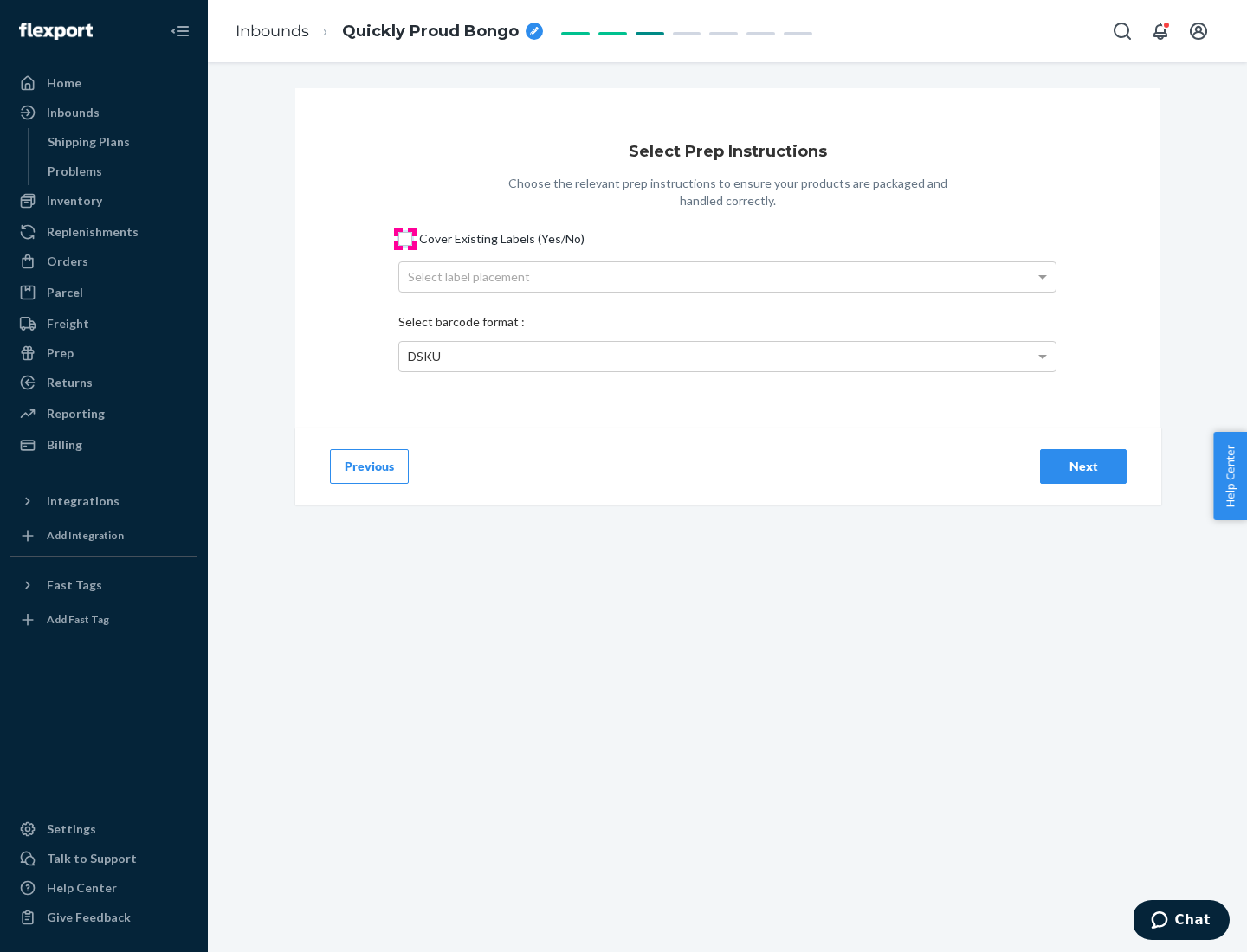
click at [405, 238] on input "Cover Existing Labels (Yes/No)" at bounding box center [406, 239] width 14 height 14
checkbox input "true"
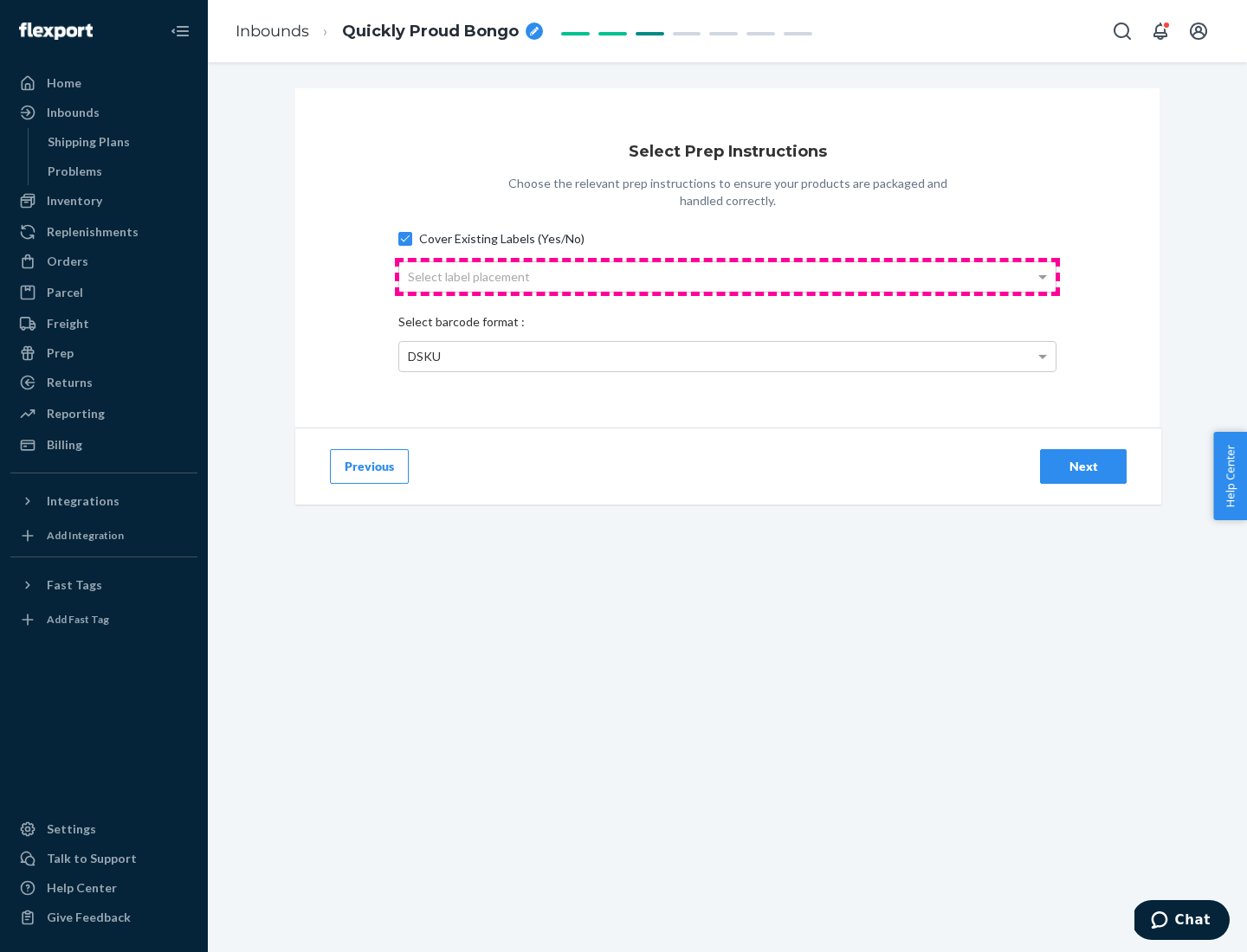
click at [728, 276] on div "Select label placement" at bounding box center [727, 277] width 656 height 30
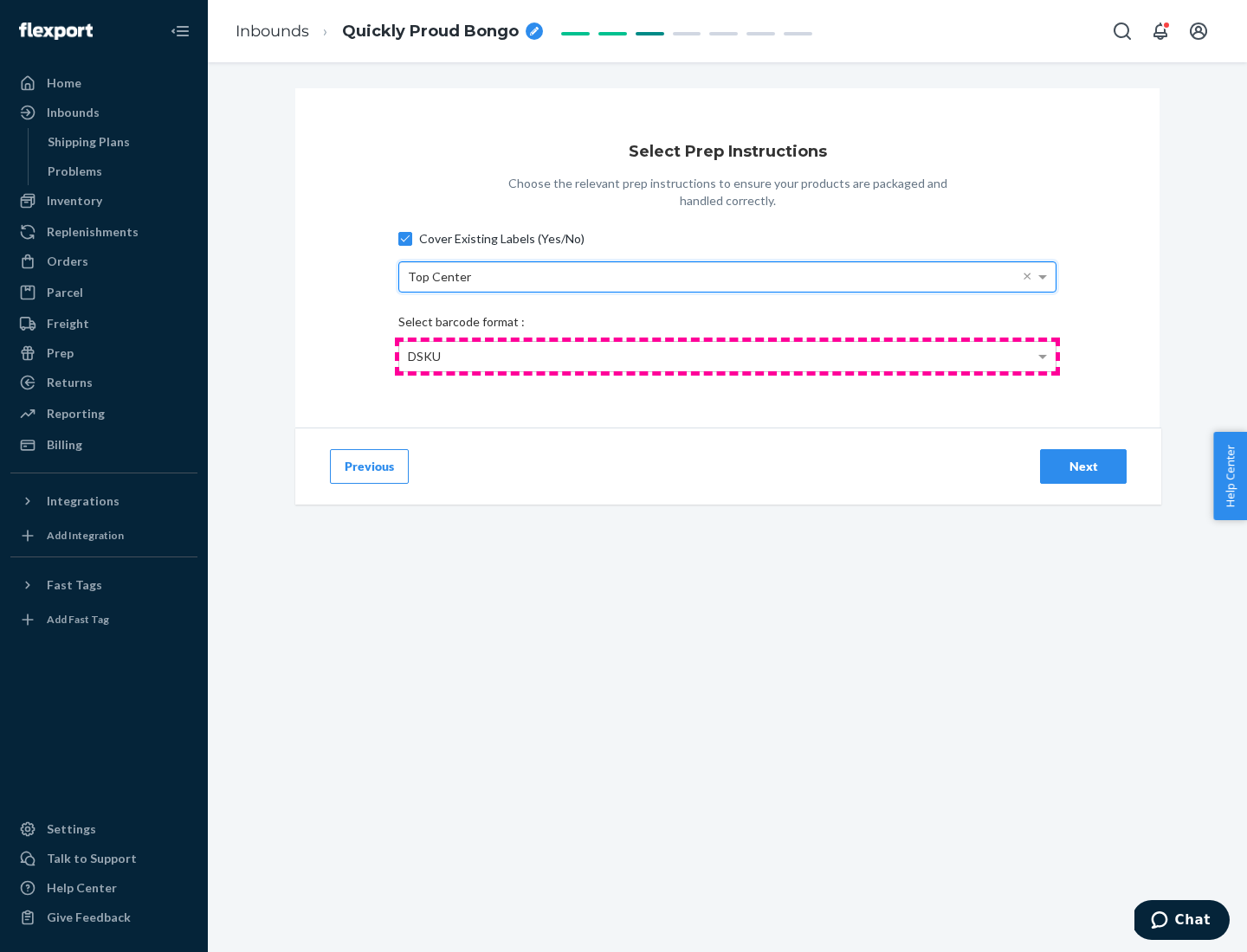
click at [728, 356] on div "DSKU" at bounding box center [727, 357] width 656 height 30
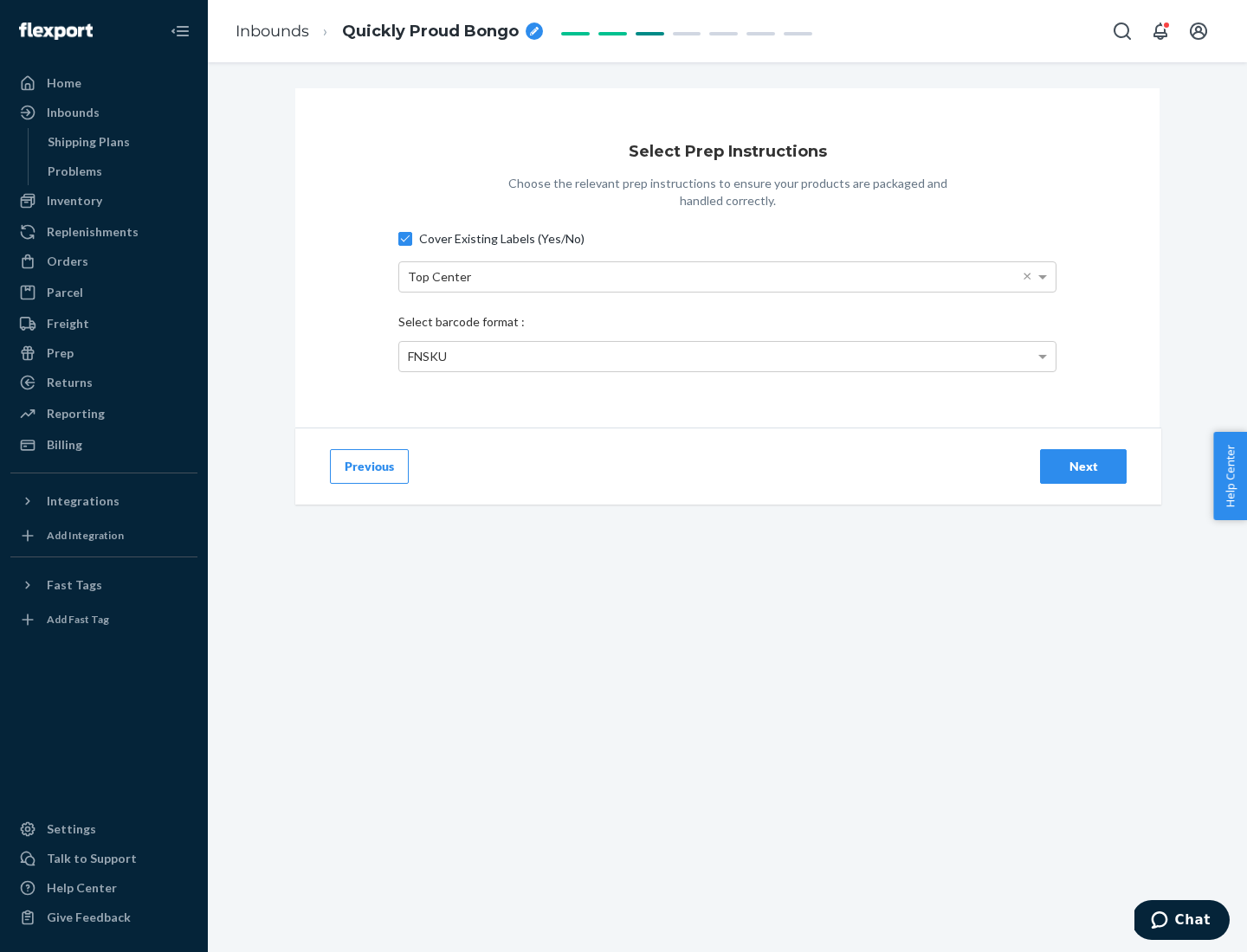
click at [1084, 466] on div "Next" at bounding box center [1083, 466] width 57 height 17
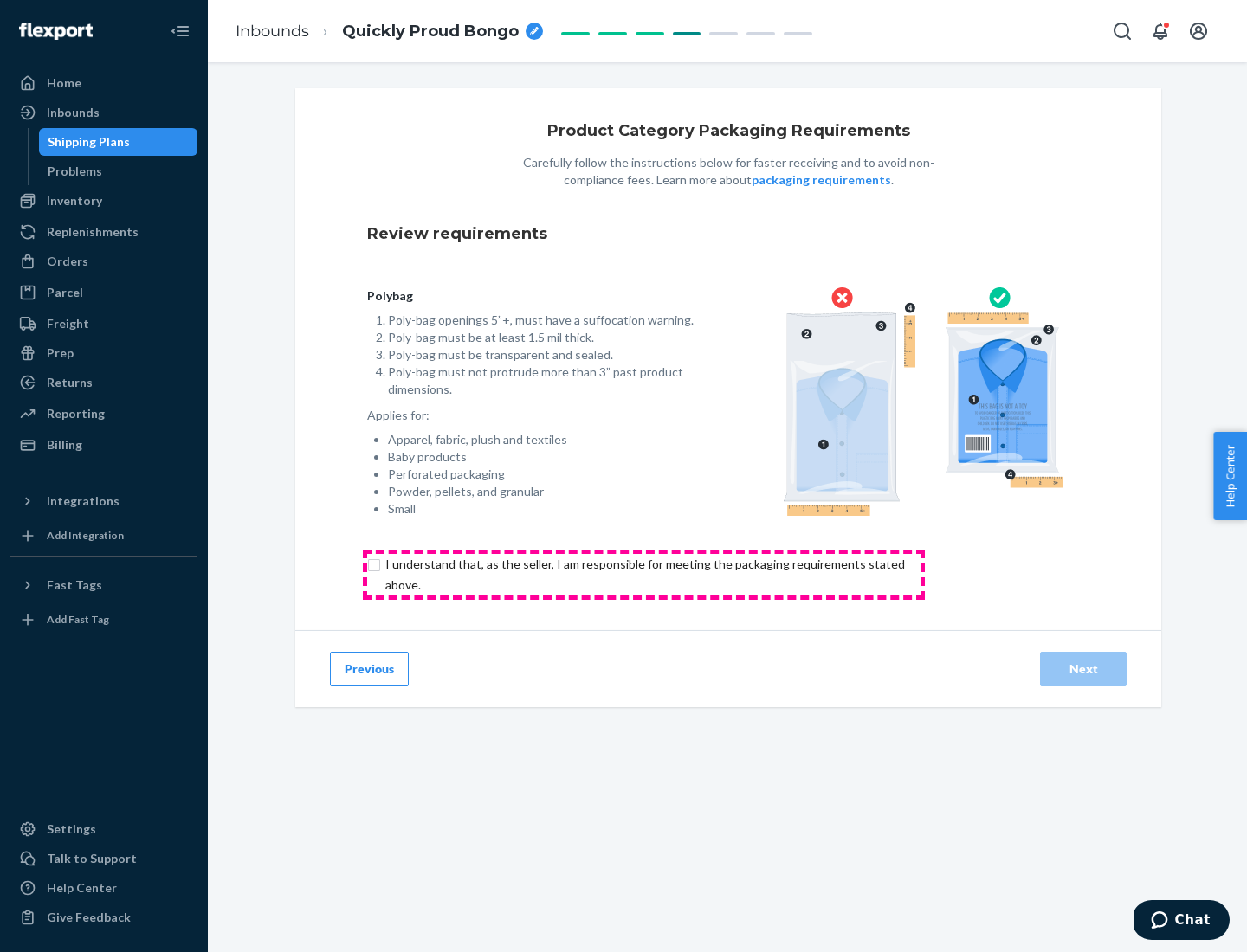
click at [643, 574] on input "checkbox" at bounding box center [655, 575] width 576 height 42
checkbox input "true"
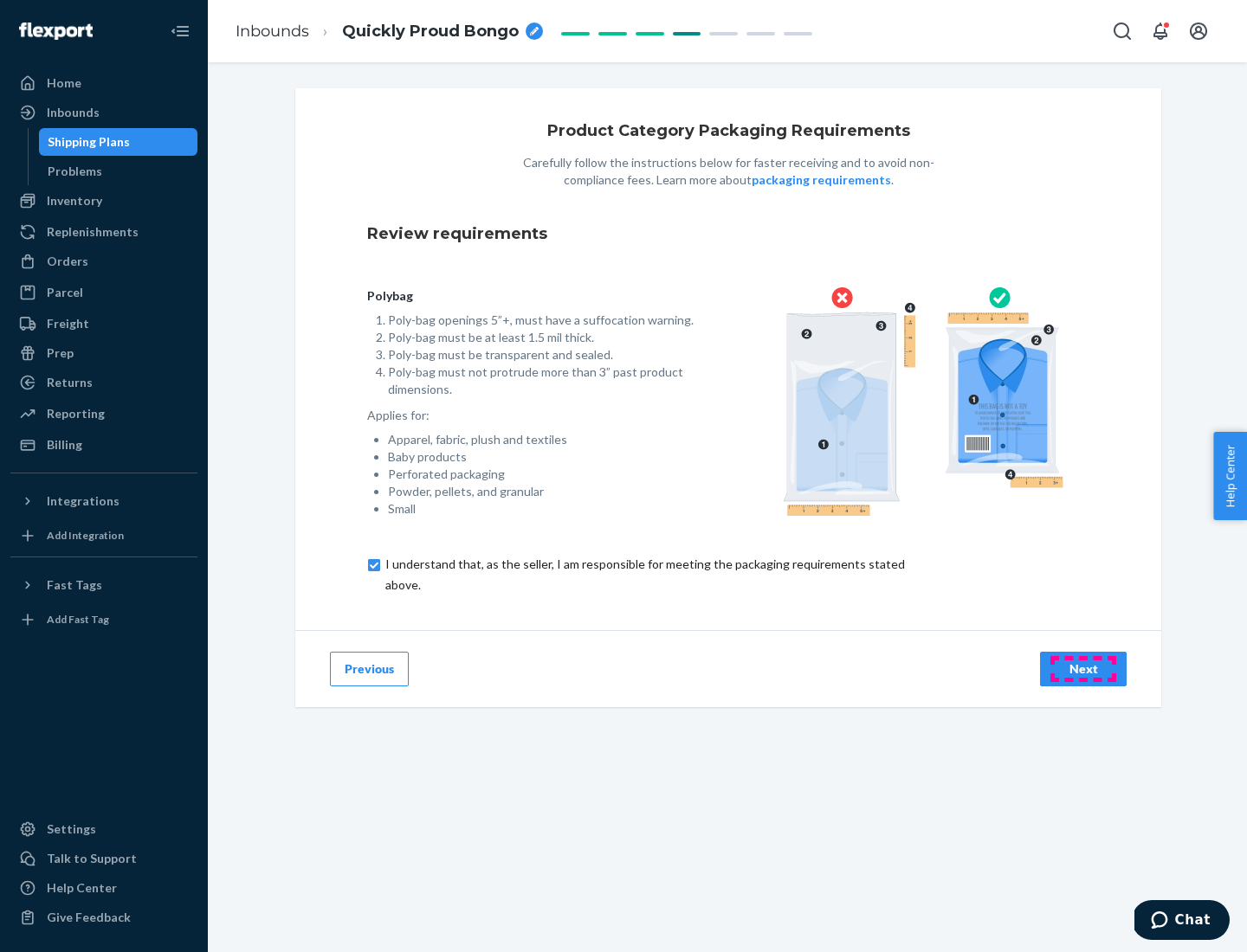
click at [1084, 668] on div "Next" at bounding box center [1083, 669] width 57 height 17
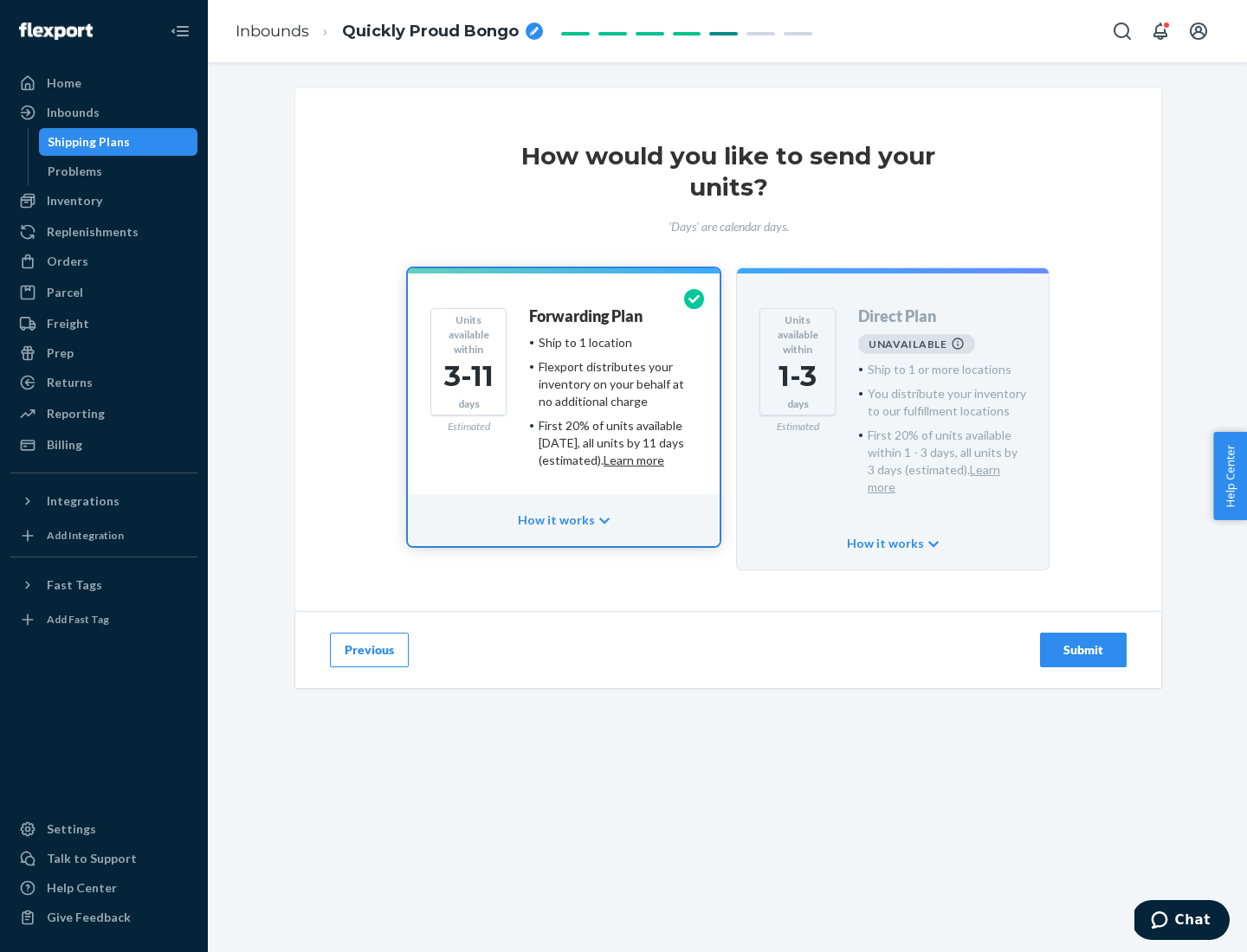
click at [587, 316] on h4 "Forwarding Plan" at bounding box center [586, 316] width 114 height 17
click at [1084, 642] on div "Submit" at bounding box center [1083, 650] width 57 height 17
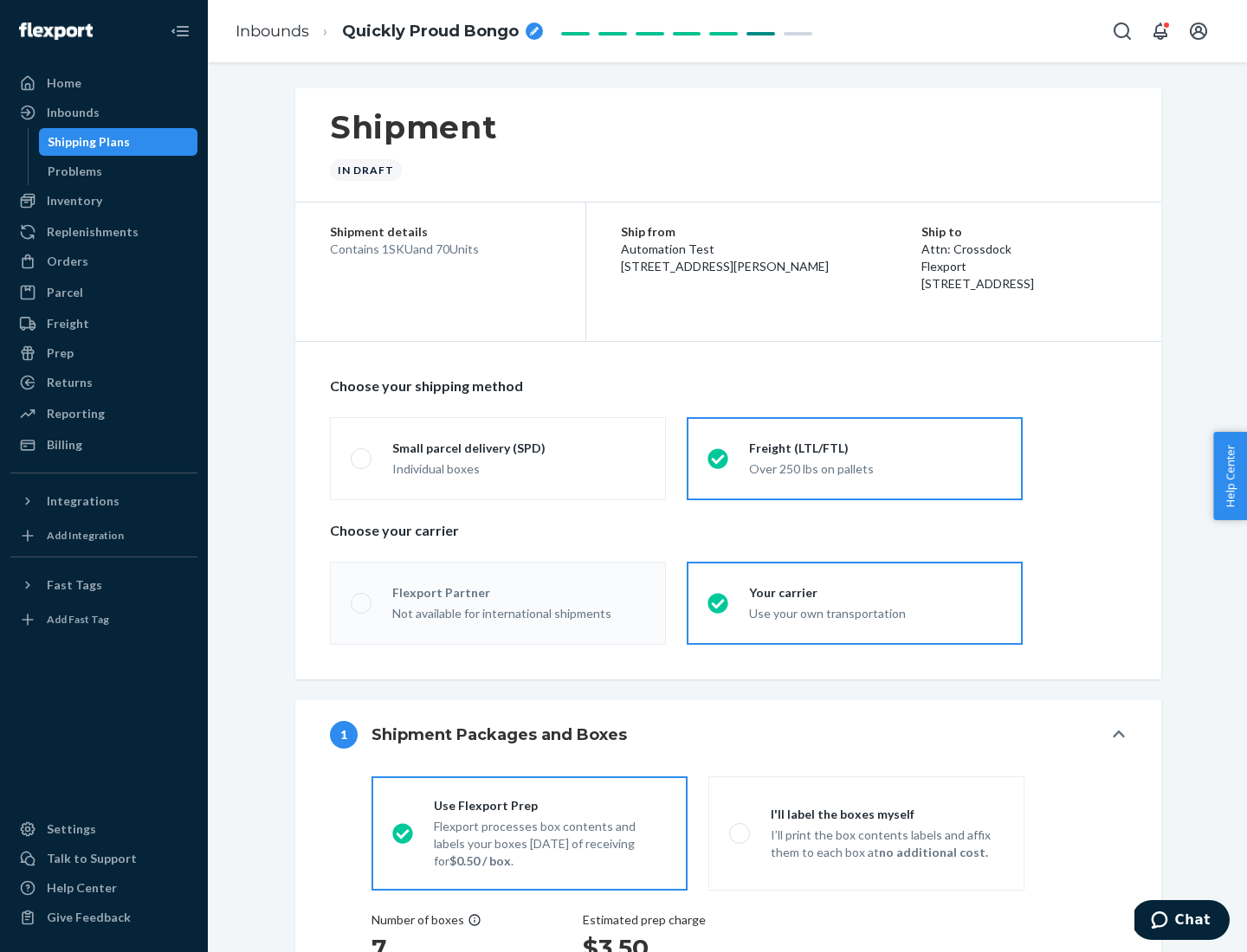
radio input "true"
radio input "false"
radio input "true"
radio input "false"
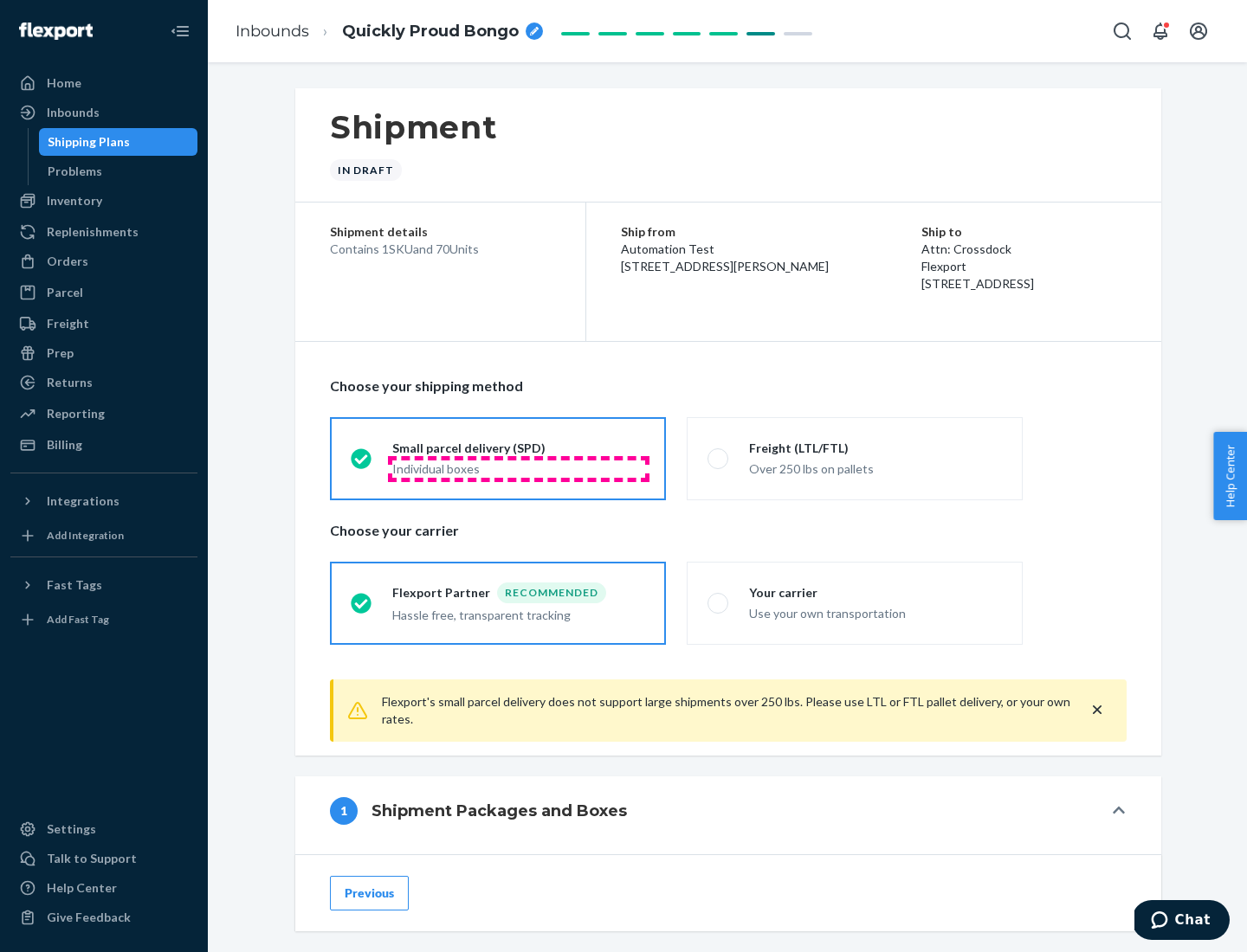
click at [518, 469] on div "Individual boxes" at bounding box center [518, 469] width 253 height 17
click at [362, 465] on input "Small parcel delivery (SPD) Individual boxes" at bounding box center [356, 458] width 11 height 11
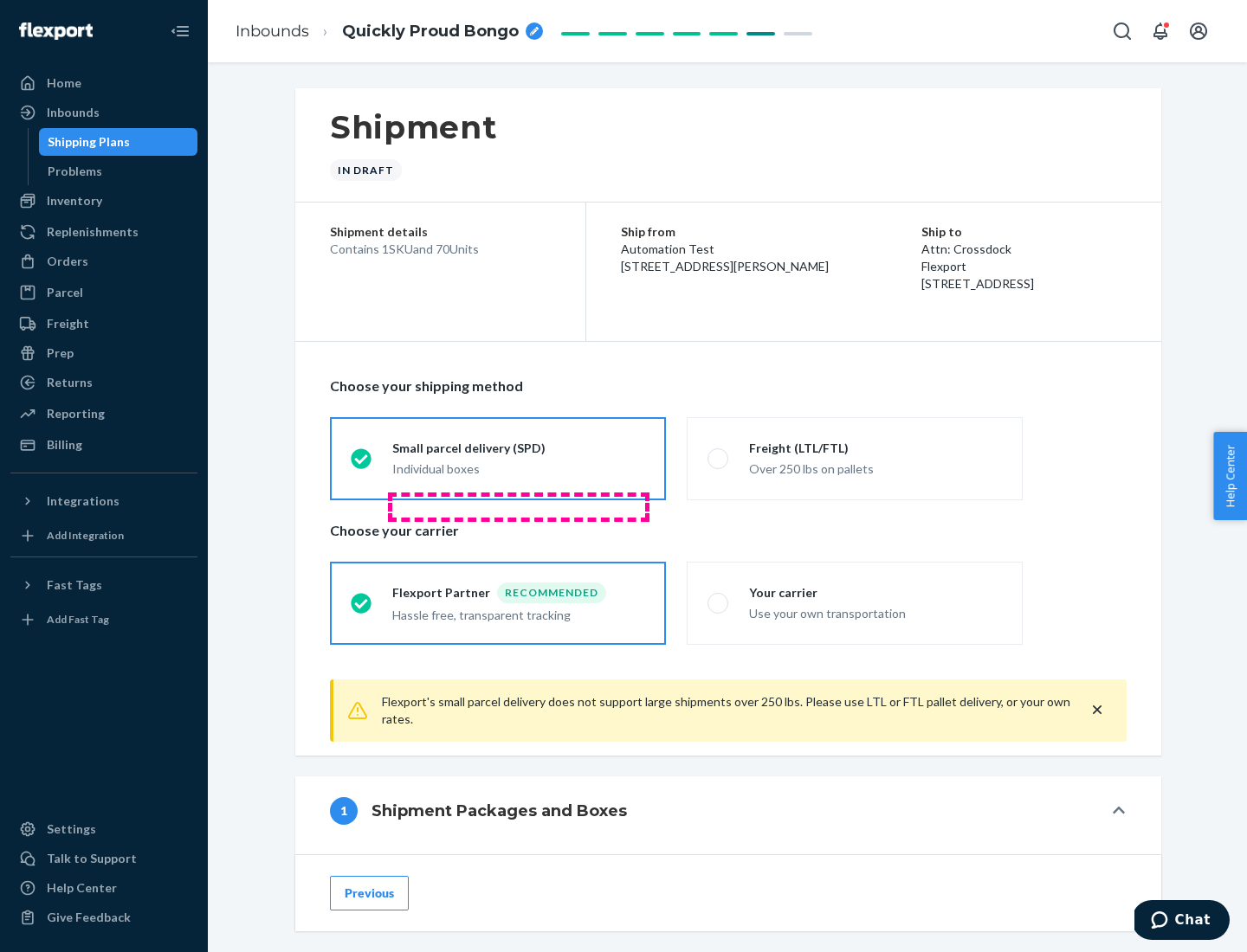
scroll to position [86, 0]
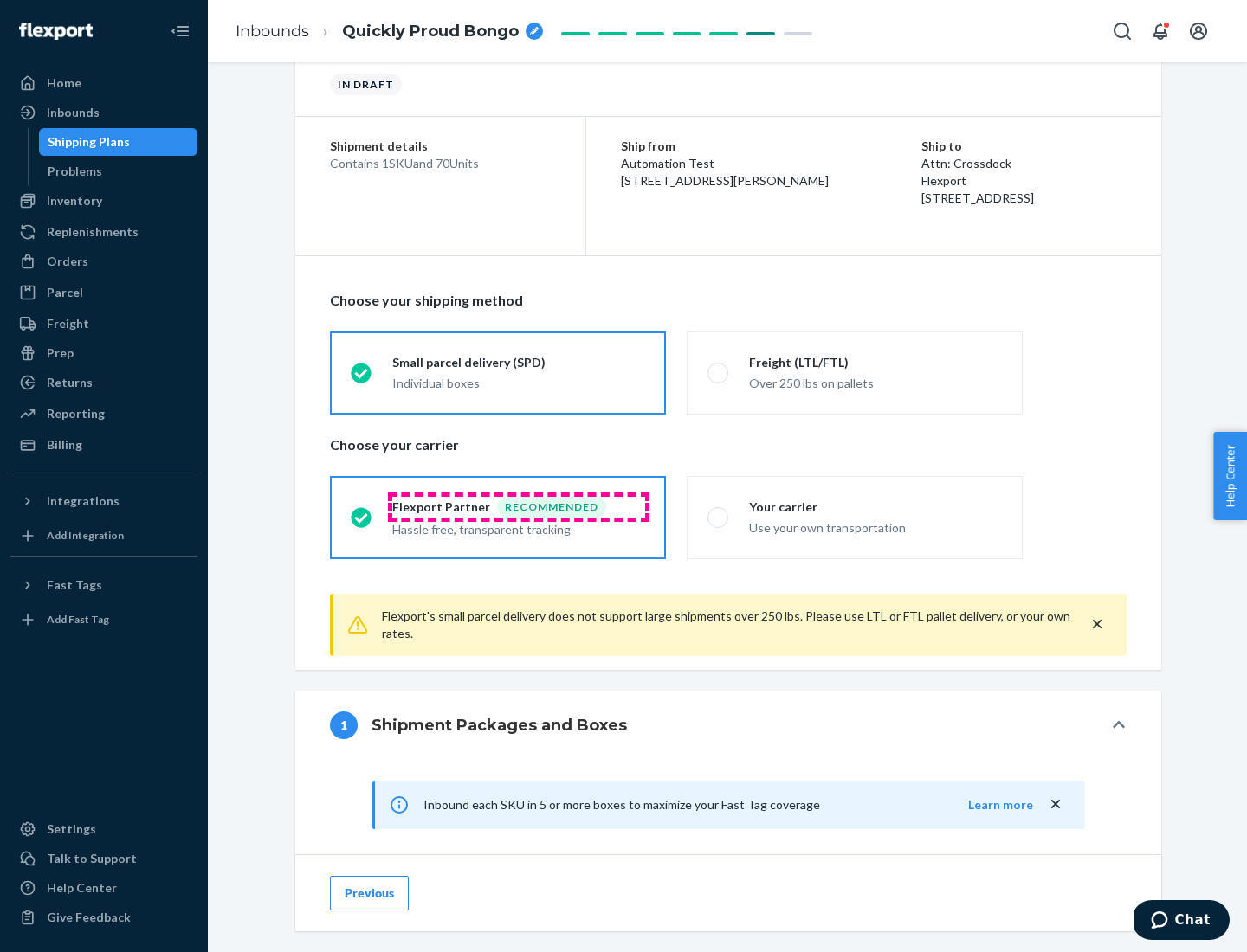
click at [518, 506] on div "Recommended" at bounding box center [551, 507] width 109 height 21
click at [362, 511] on input "Flexport Partner Recommended Hassle free, transparent tracking" at bounding box center [356, 516] width 11 height 11
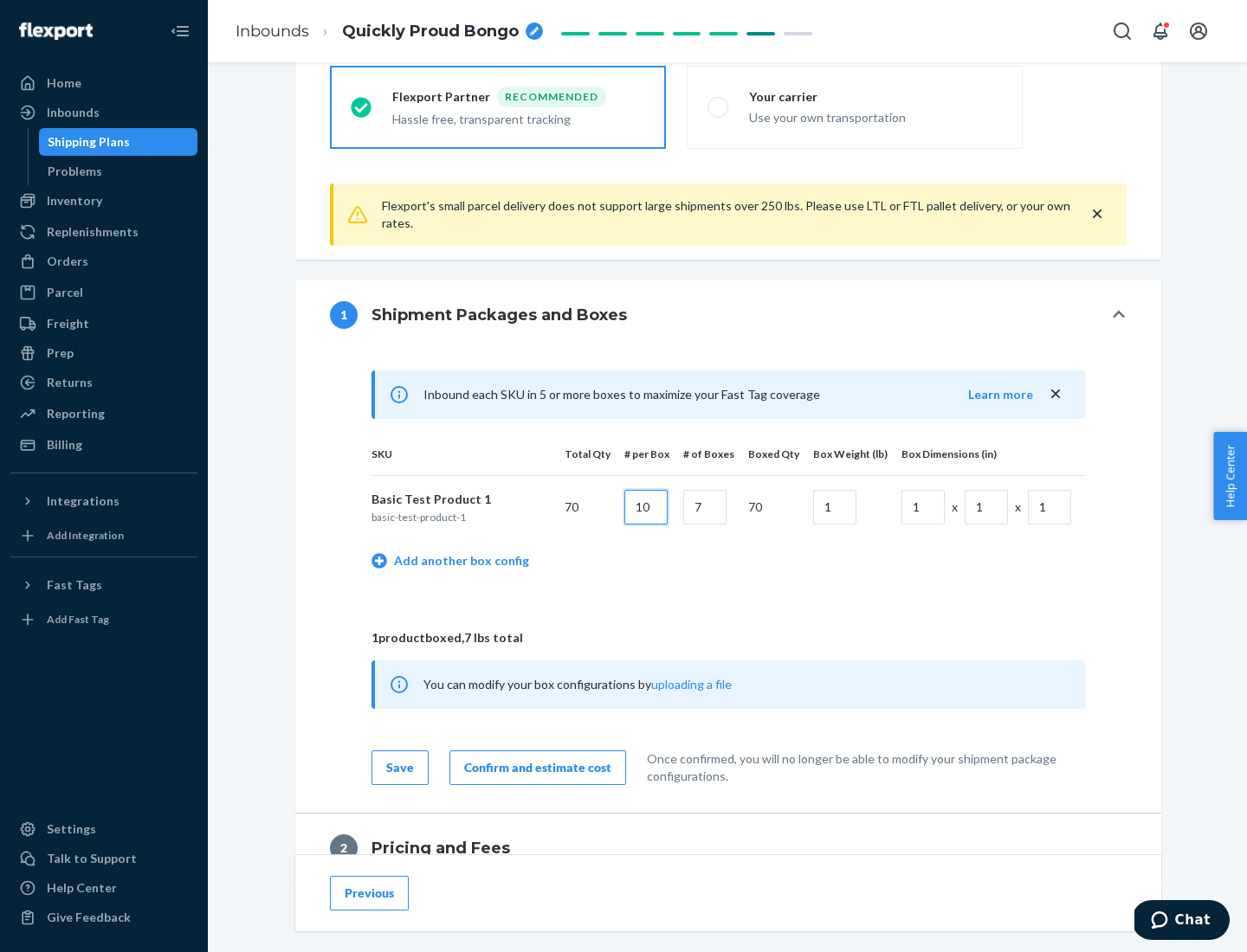
type input "10"
type input "7"
type input "1"
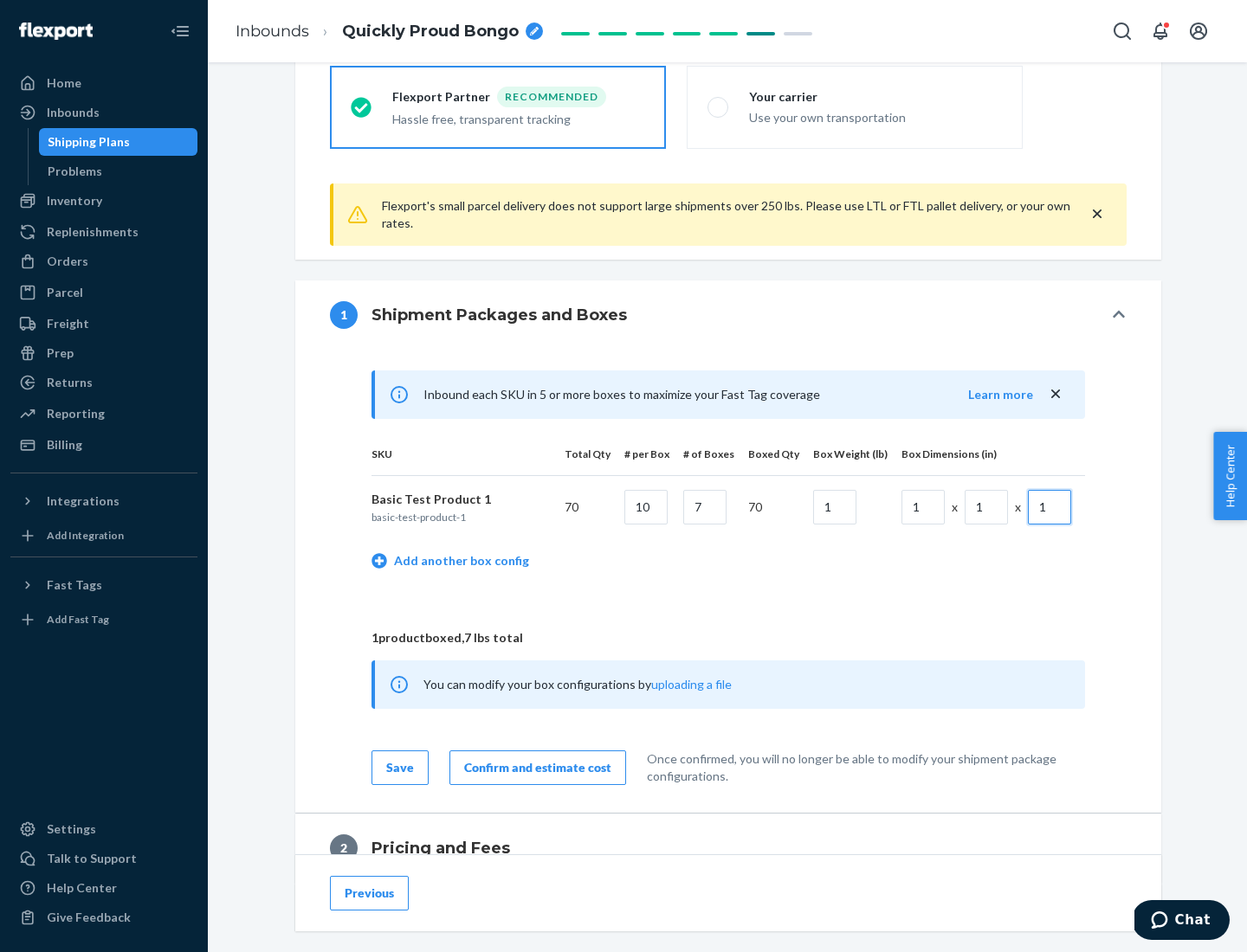
scroll to position [757, 0]
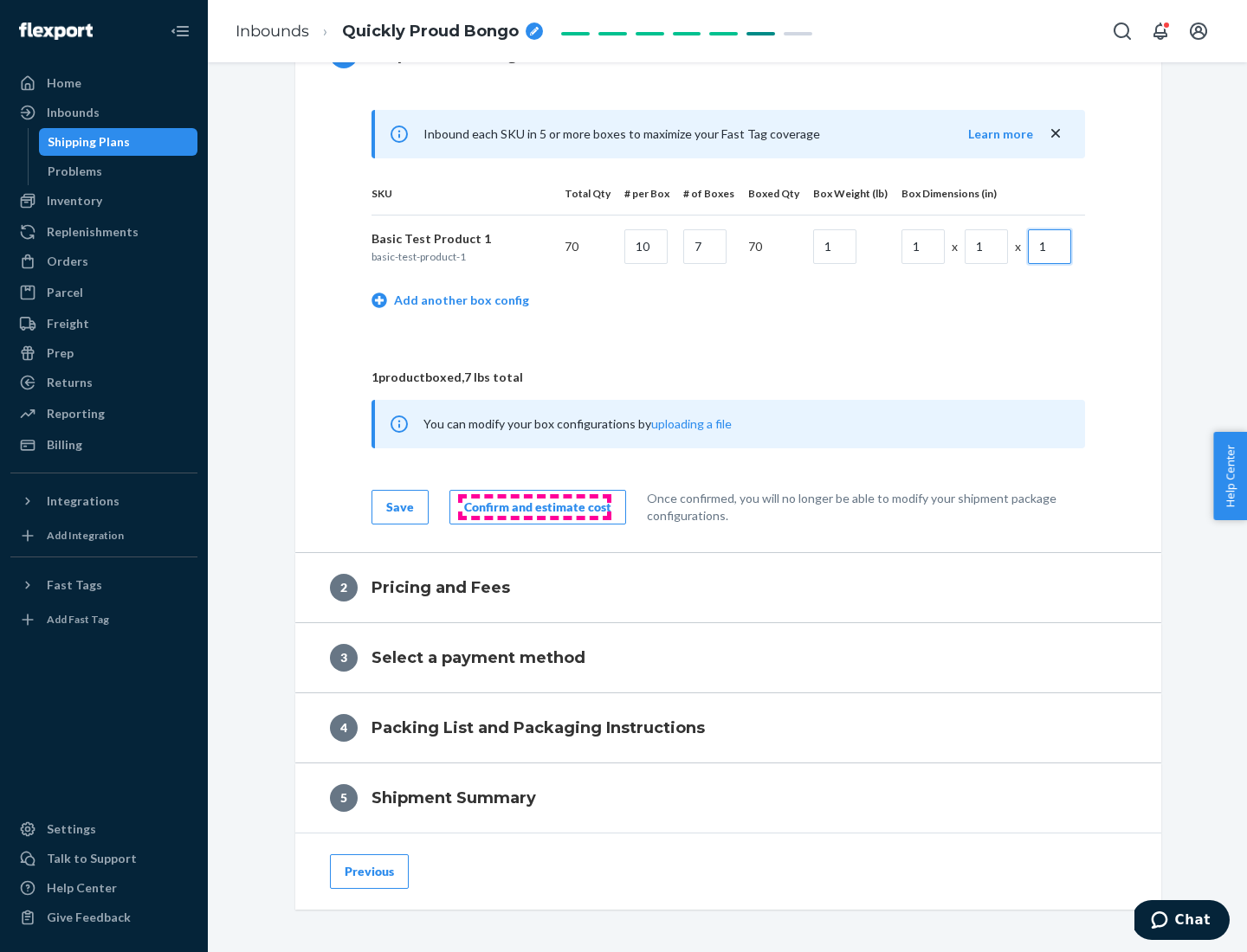
type input "1"
click at [534, 506] on div "Confirm and estimate cost" at bounding box center [538, 506] width 148 height 17
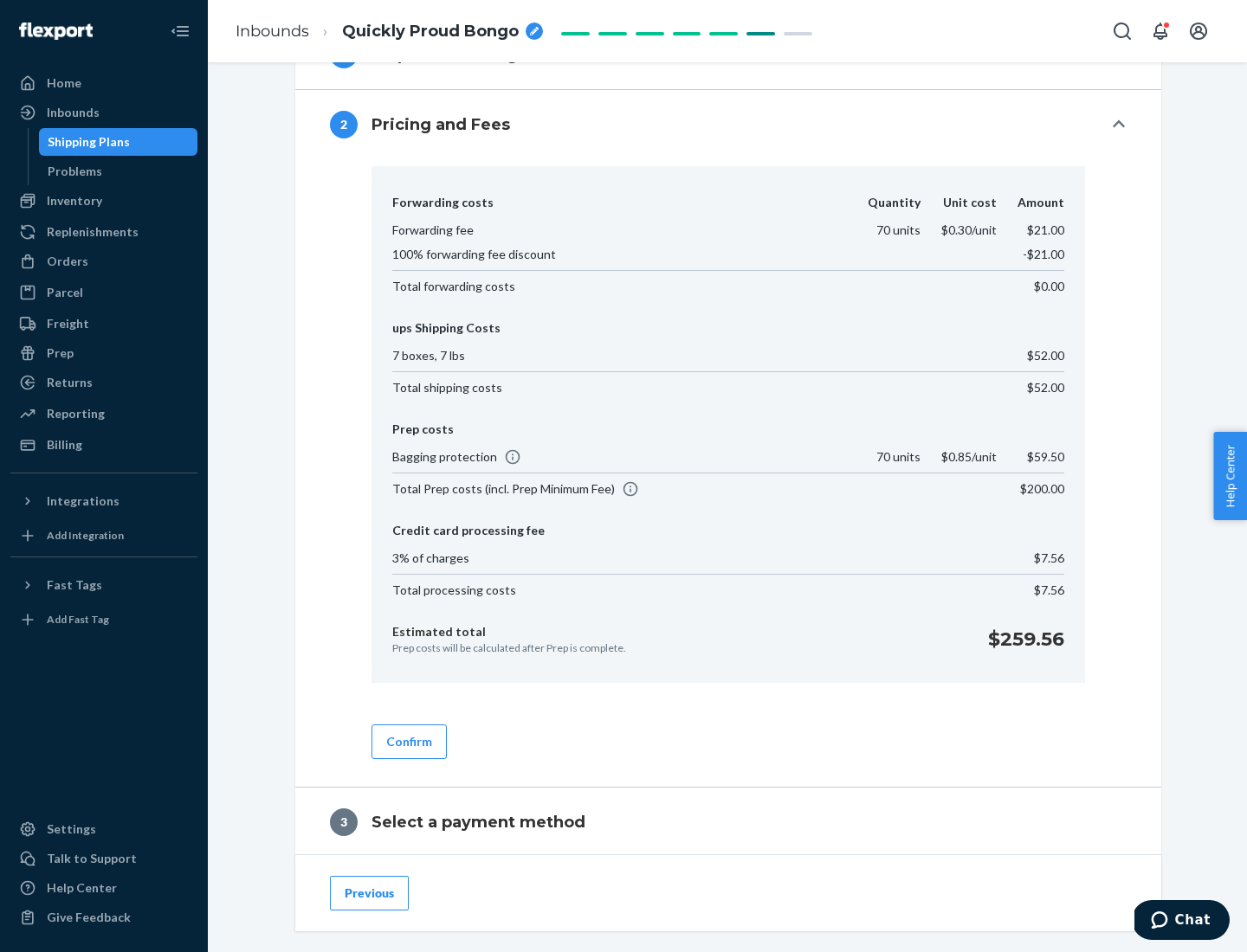
scroll to position [991, 0]
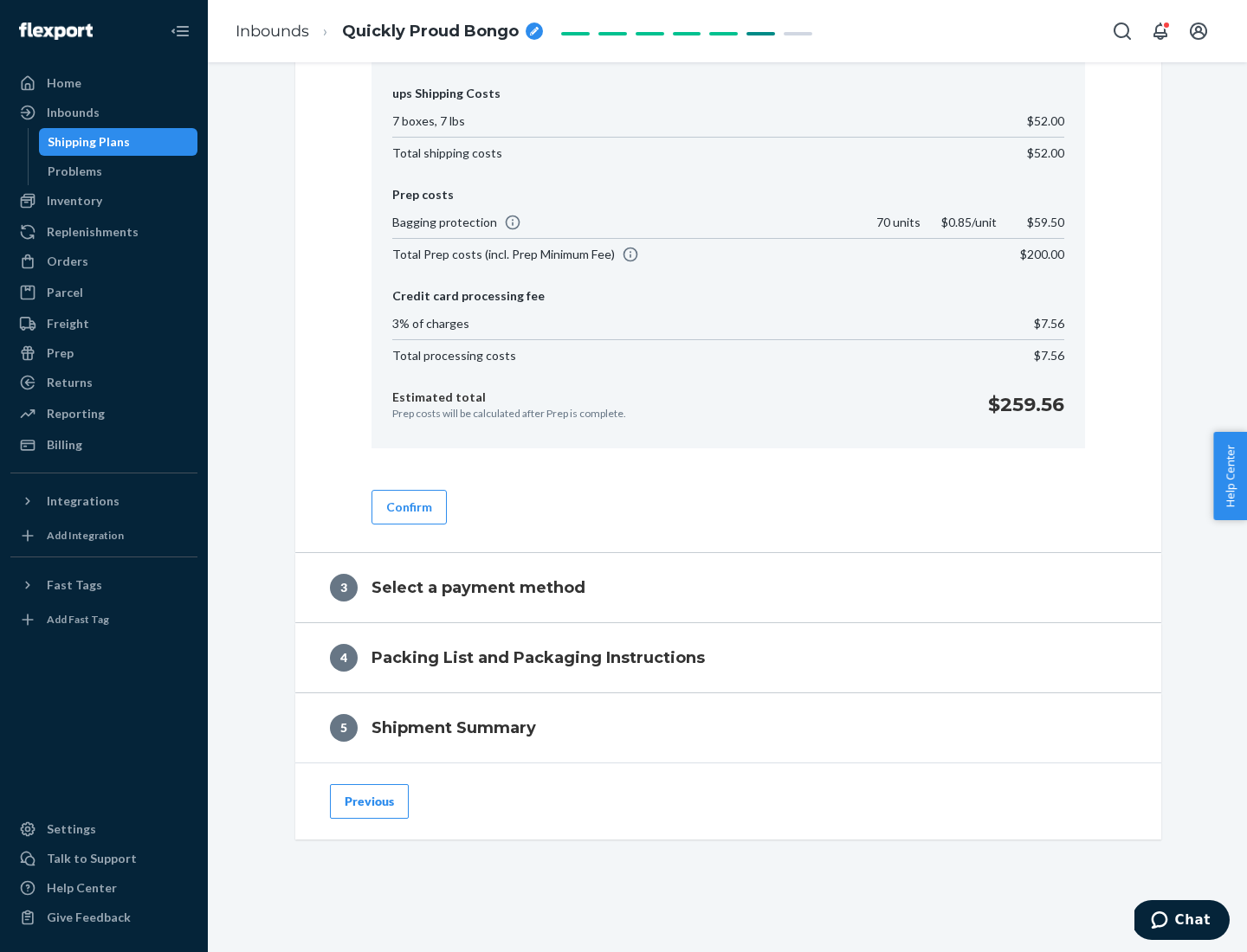
click at [408, 506] on button "Confirm" at bounding box center [410, 507] width 76 height 35
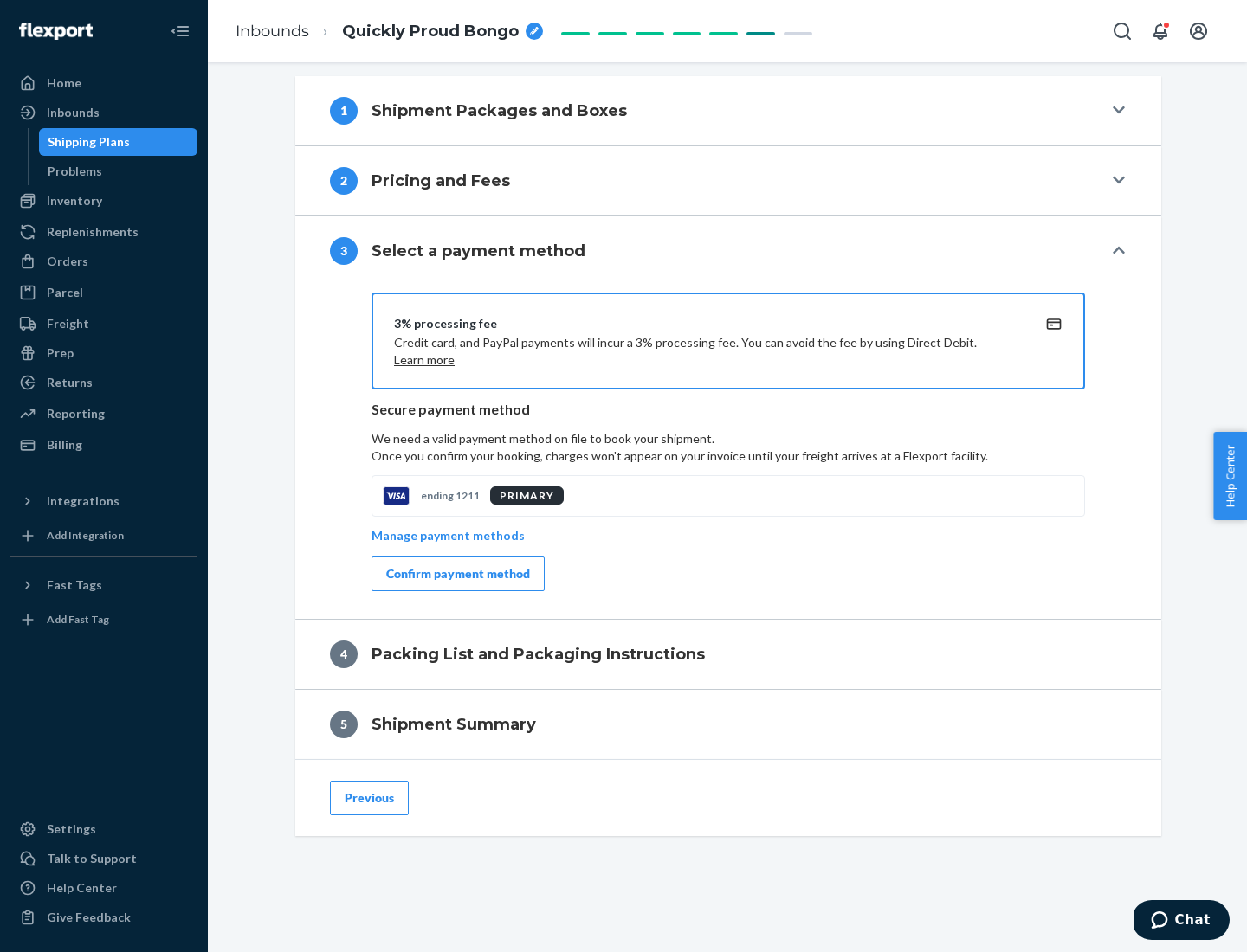
scroll to position [701, 0]
click at [457, 574] on div "Confirm payment method" at bounding box center [458, 573] width 144 height 17
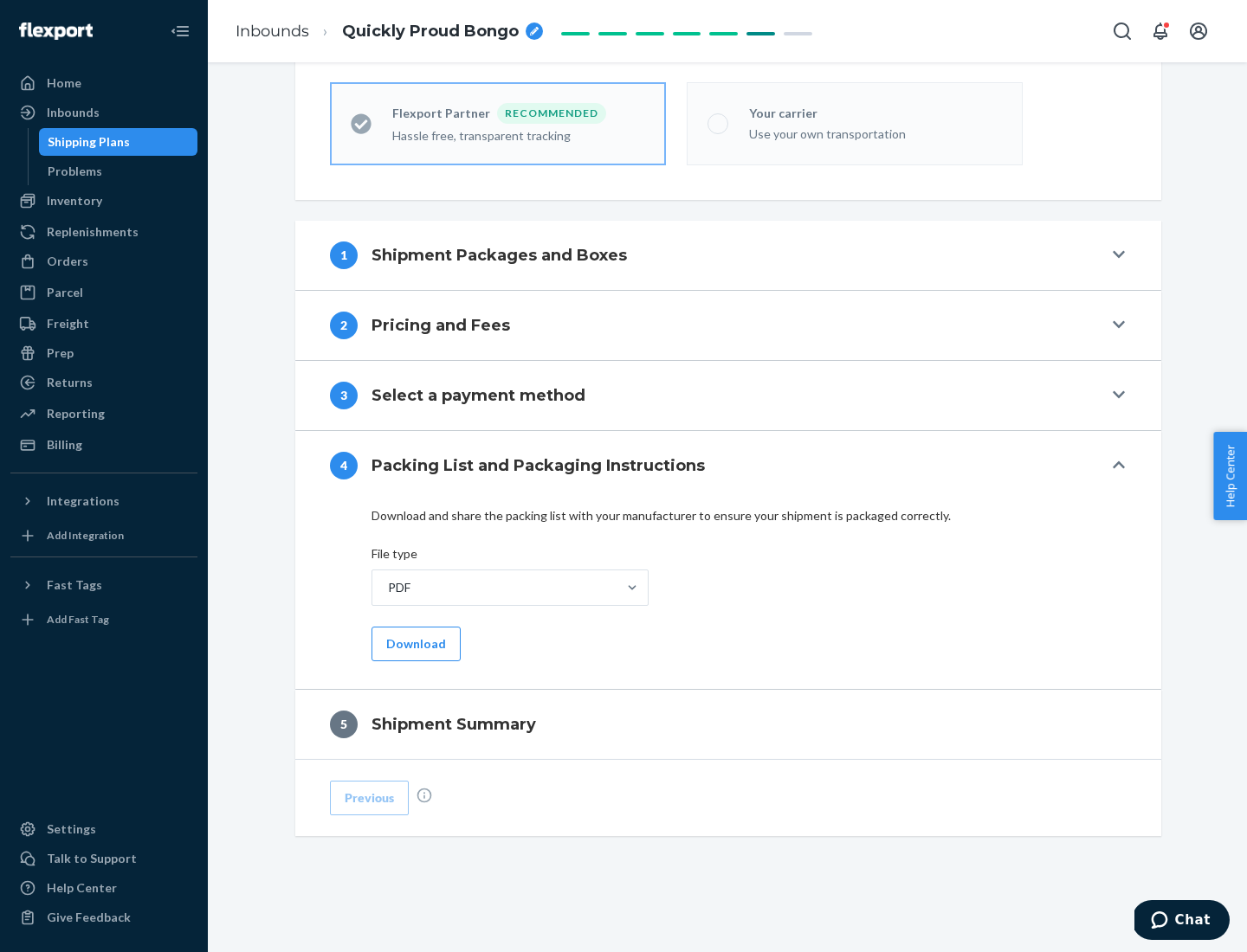
scroll to position [479, 0]
click at [414, 643] on button "Download" at bounding box center [416, 644] width 89 height 35
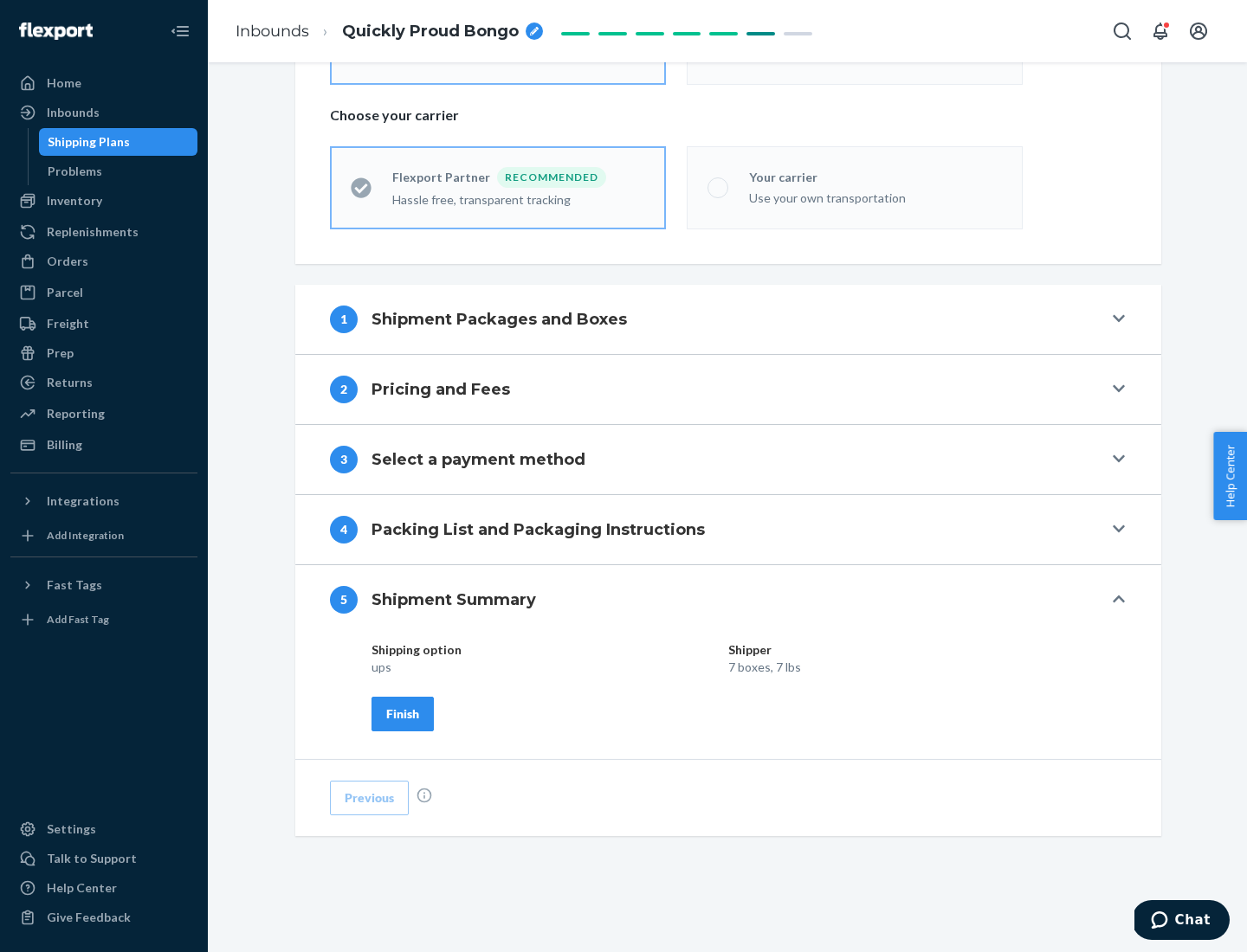
scroll to position [416, 0]
